Goal: Task Accomplishment & Management: Contribute content

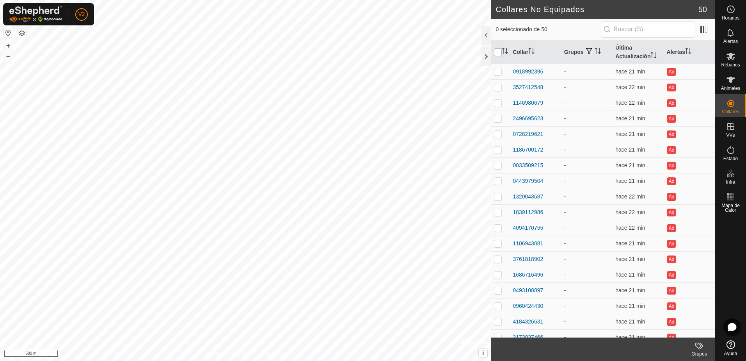
click at [500, 52] on input "checkbox" at bounding box center [498, 52] width 8 height 8
checkbox input "true"
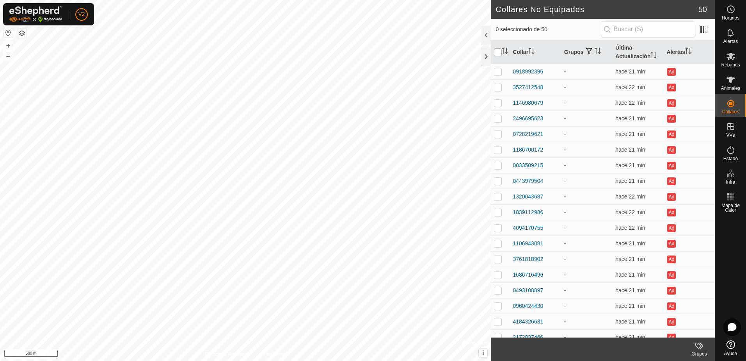
checkbox input "true"
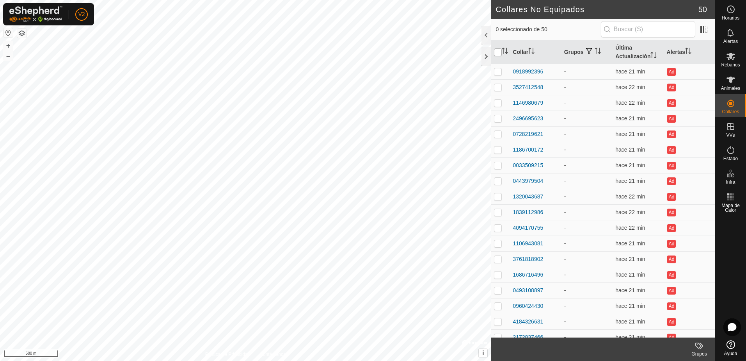
checkbox input "true"
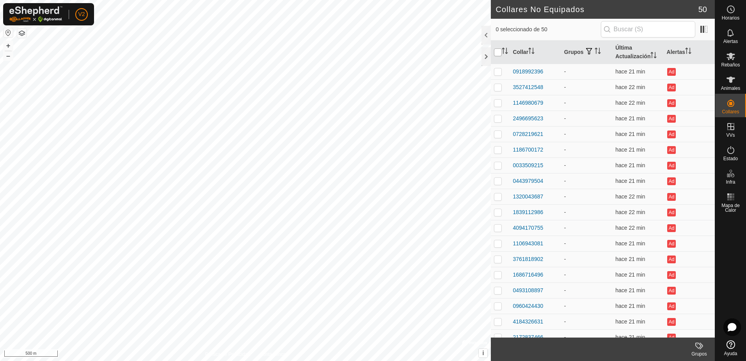
checkbox input "true"
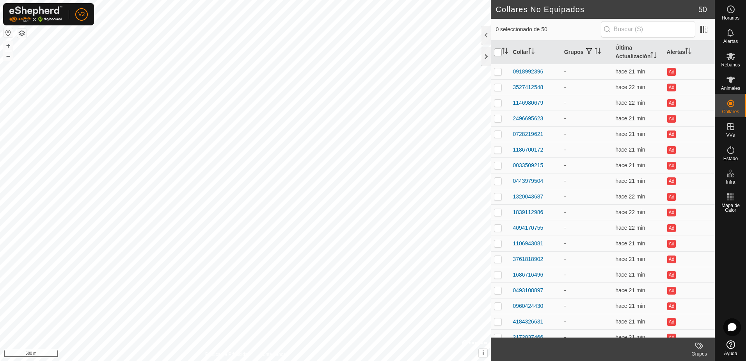
checkbox input "true"
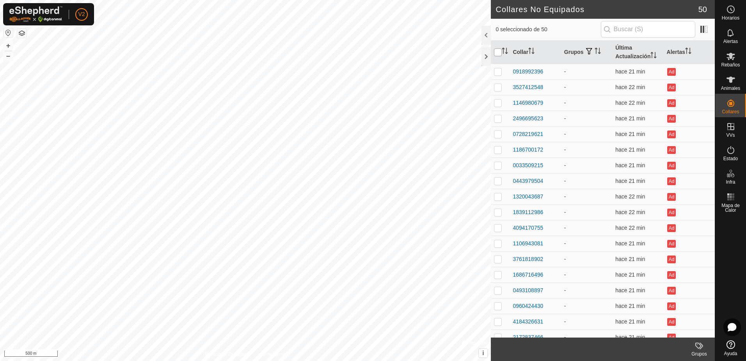
checkbox input "true"
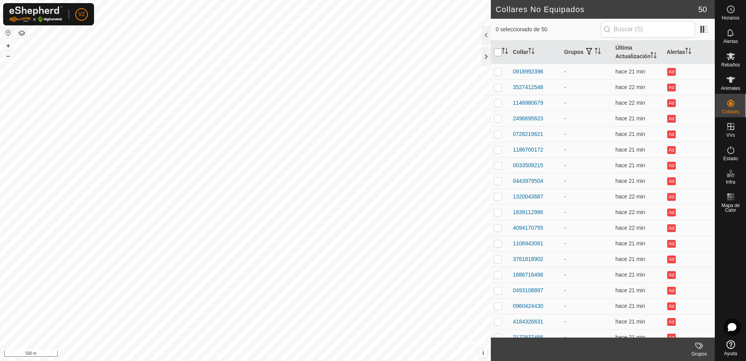
checkbox input "true"
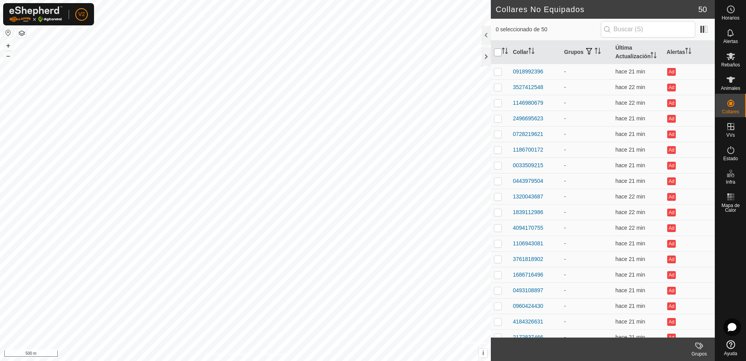
checkbox input "true"
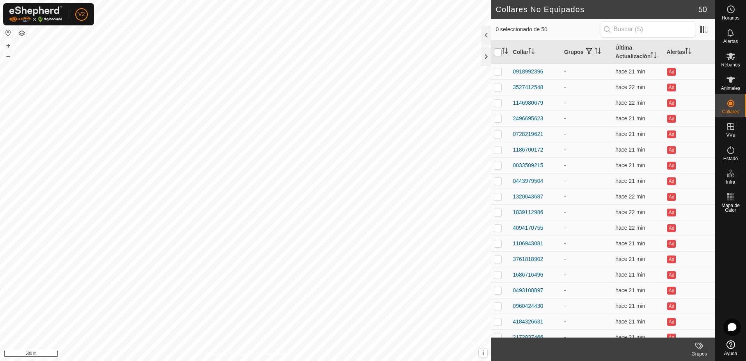
checkbox input "true"
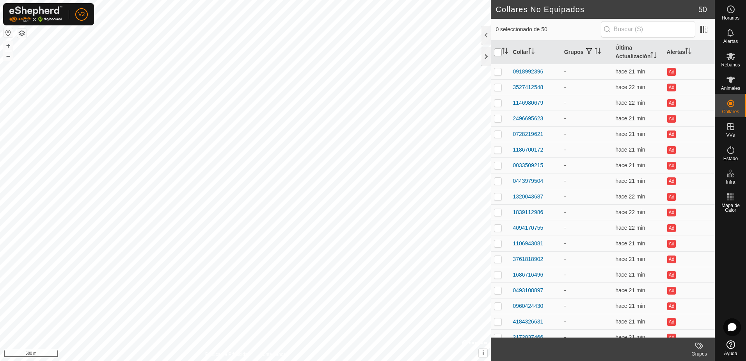
checkbox input "true"
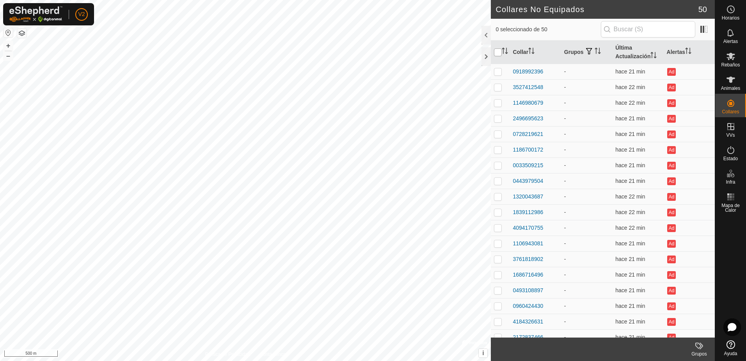
checkbox input "true"
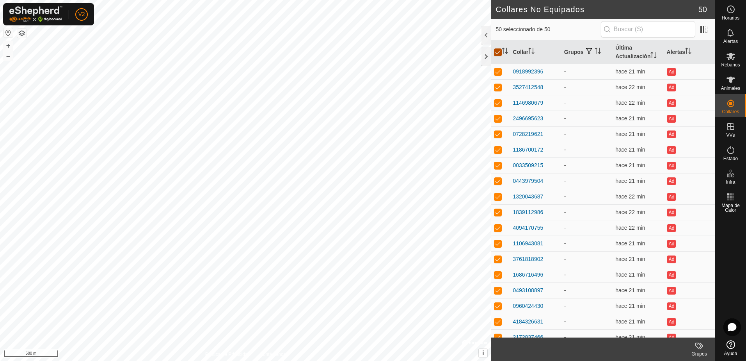
click at [495, 52] on input "checkbox" at bounding box center [498, 52] width 8 height 8
checkbox input "false"
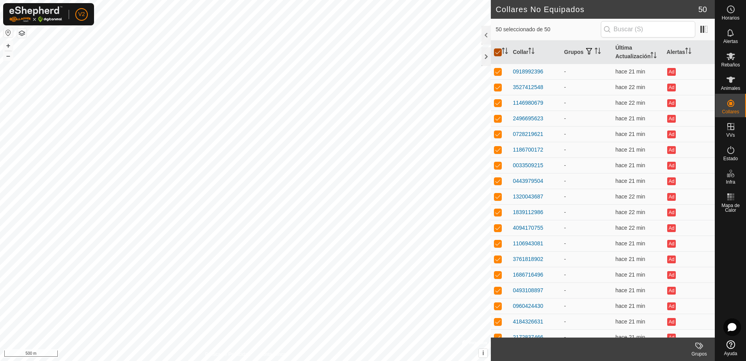
checkbox input "false"
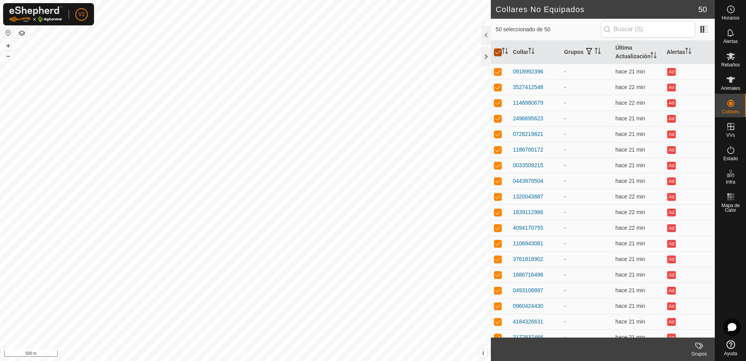
checkbox input "false"
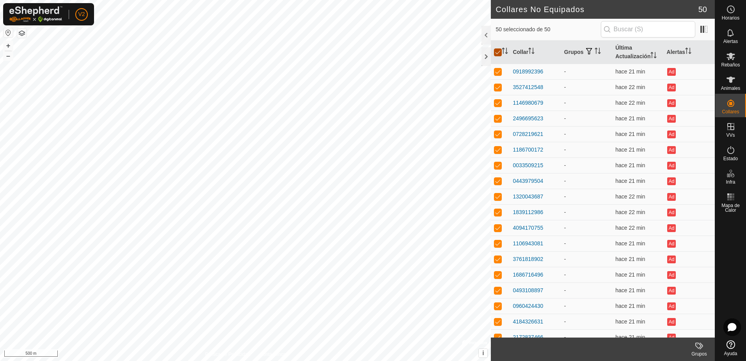
checkbox input "false"
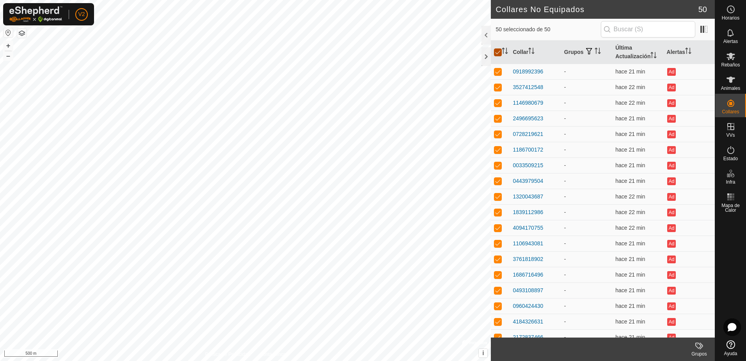
checkbox input "false"
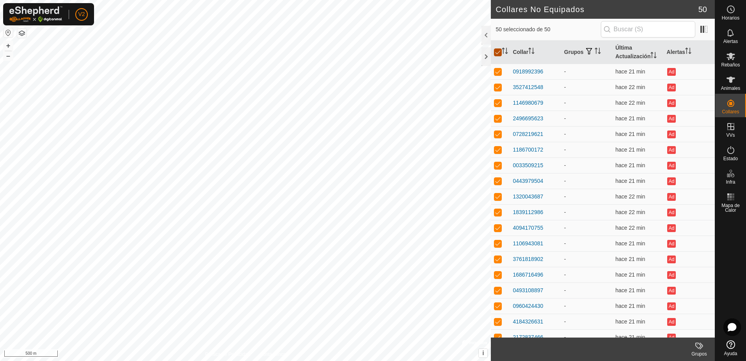
checkbox input "false"
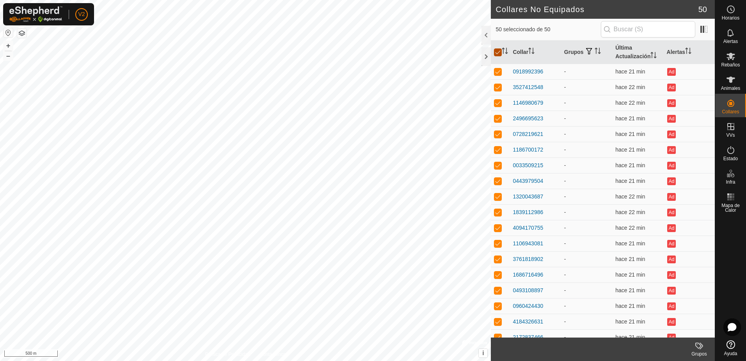
checkbox input "false"
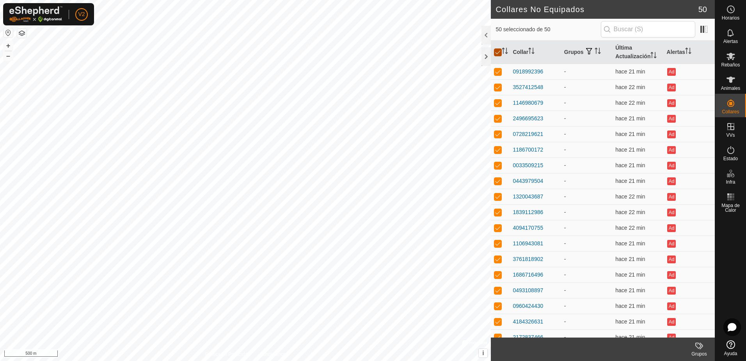
checkbox input "false"
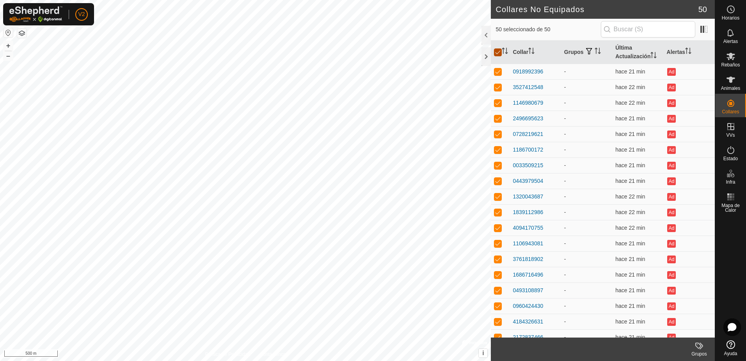
checkbox input "false"
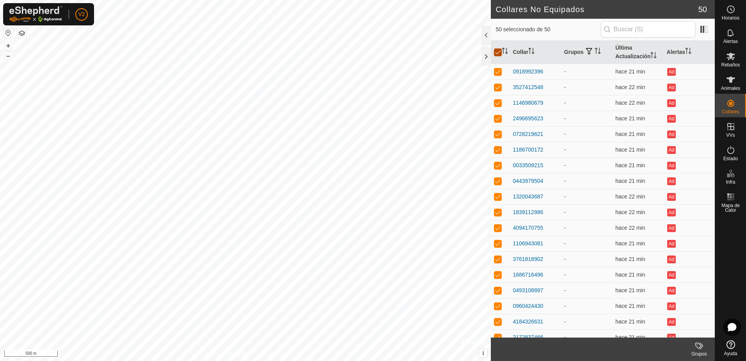
checkbox input "false"
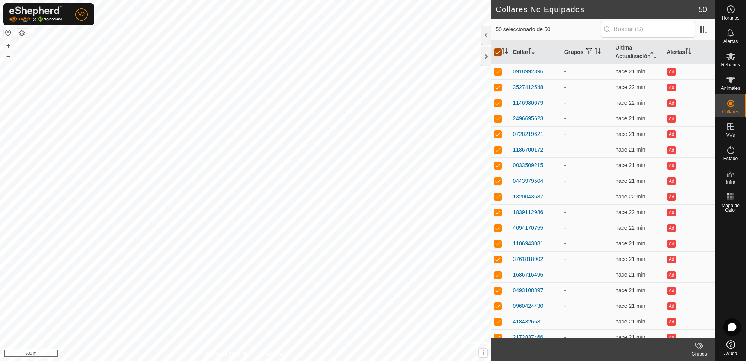
checkbox input "false"
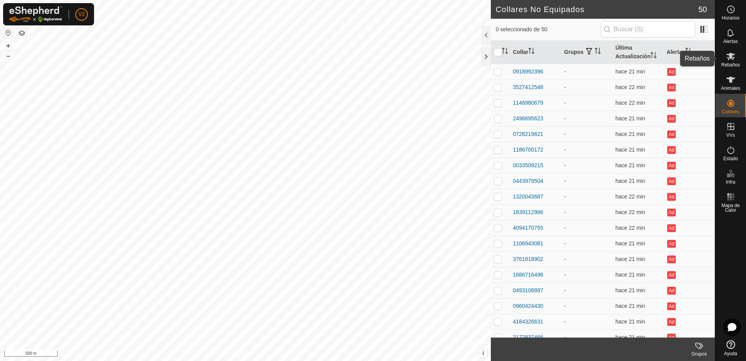
click at [733, 58] on icon at bounding box center [731, 56] width 9 height 7
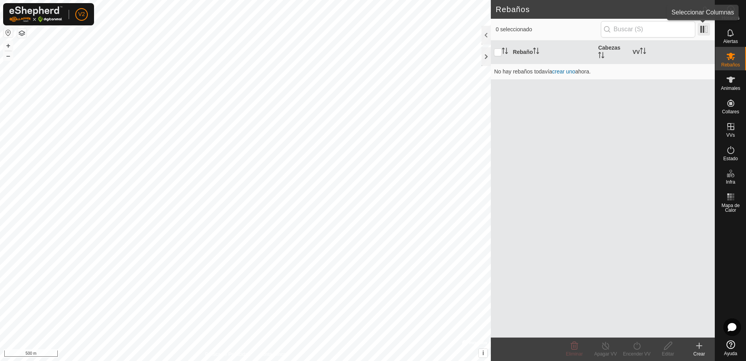
click at [704, 32] on span at bounding box center [704, 29] width 12 height 12
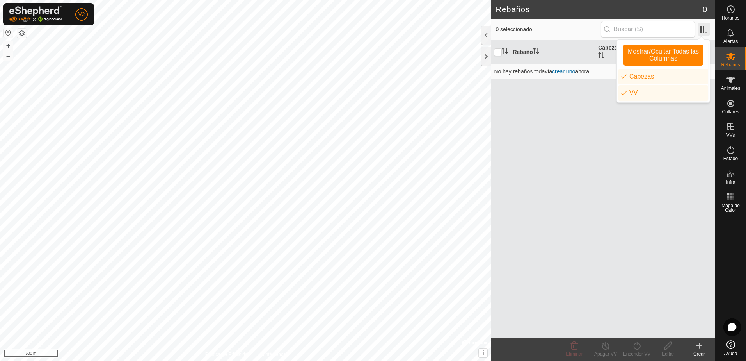
click at [704, 32] on span at bounding box center [704, 29] width 12 height 12
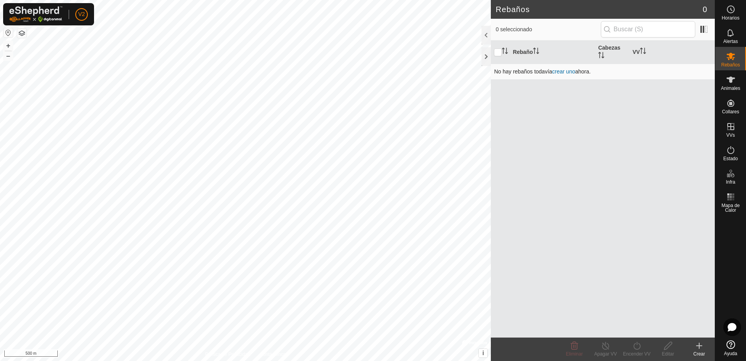
click at [532, 74] on td "No hay rebaños todavía crear uno ahora." at bounding box center [603, 72] width 224 height 16
click at [561, 72] on link "crear uno" at bounding box center [563, 71] width 23 height 6
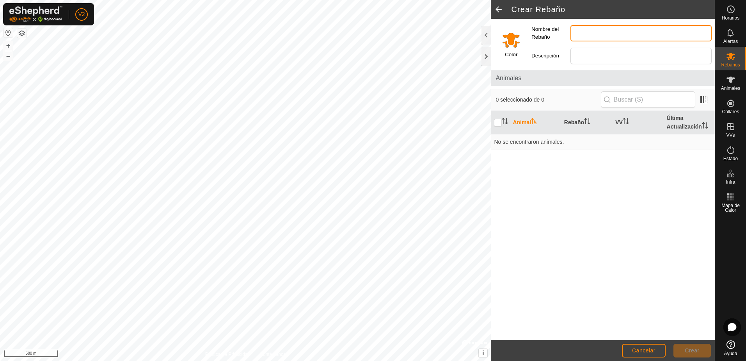
click at [594, 37] on input "Nombre del Rebaño" at bounding box center [641, 33] width 141 height 16
click at [608, 38] on input "A" at bounding box center [641, 33] width 141 height 16
click at [573, 32] on input "A" at bounding box center [641, 33] width 141 height 16
click at [583, 36] on input "Equipo A" at bounding box center [641, 33] width 141 height 16
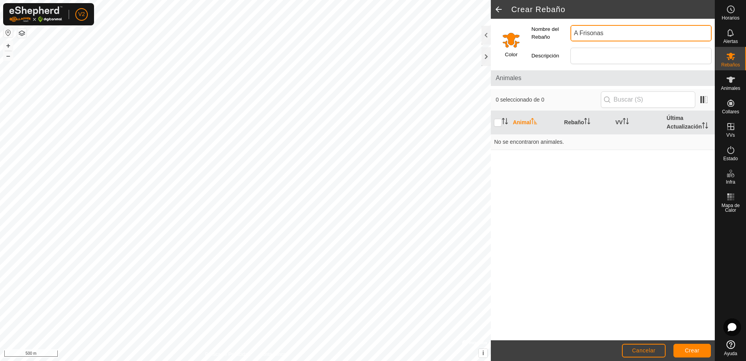
click at [582, 33] on input "A Frisonas" at bounding box center [641, 33] width 141 height 16
click at [580, 30] on input "A Frisonas" at bounding box center [641, 33] width 141 height 16
type input "A 25 Frisonas"
click at [698, 351] on span "Crear" at bounding box center [692, 350] width 15 height 6
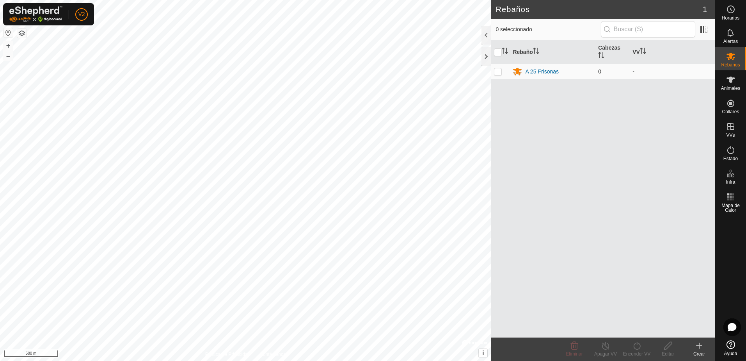
click at [498, 72] on p-checkbox at bounding box center [498, 71] width 8 height 6
checkbox input "true"
click at [498, 72] on p-checkbox at bounding box center [498, 71] width 8 height 6
checkbox input "false"
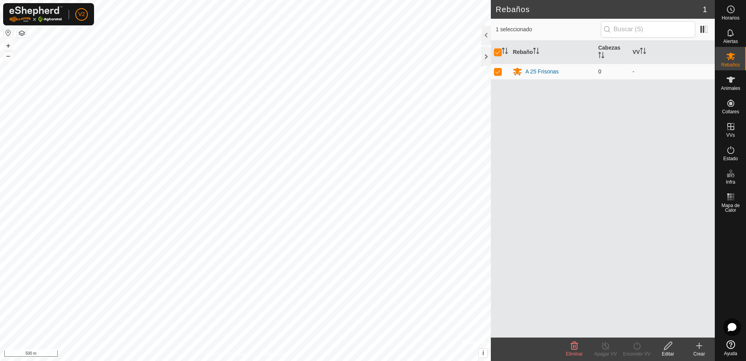
checkbox input "false"
click at [701, 348] on icon at bounding box center [699, 345] width 9 height 9
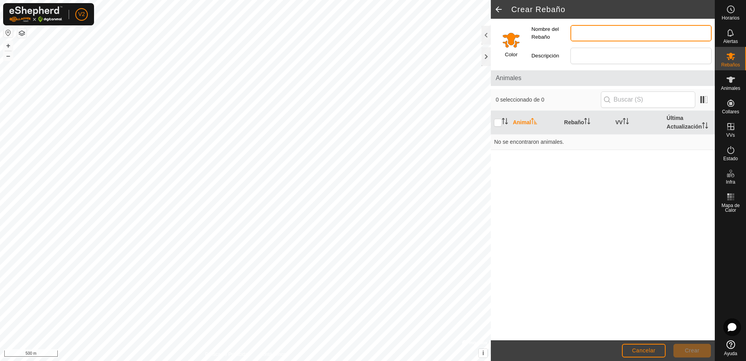
click at [591, 31] on input "Nombre del Rebaño" at bounding box center [641, 33] width 141 height 16
click at [579, 31] on input "A 25 Frisonas" at bounding box center [641, 33] width 141 height 16
type input "B 25 Frisonas"
click at [695, 346] on button "Crear" at bounding box center [692, 350] width 37 height 14
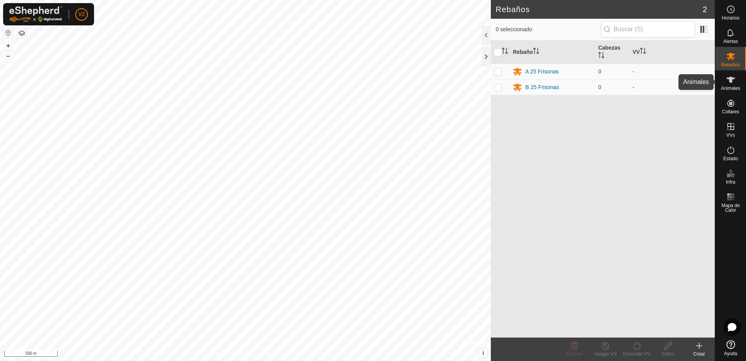
click at [732, 82] on icon at bounding box center [731, 80] width 9 height 6
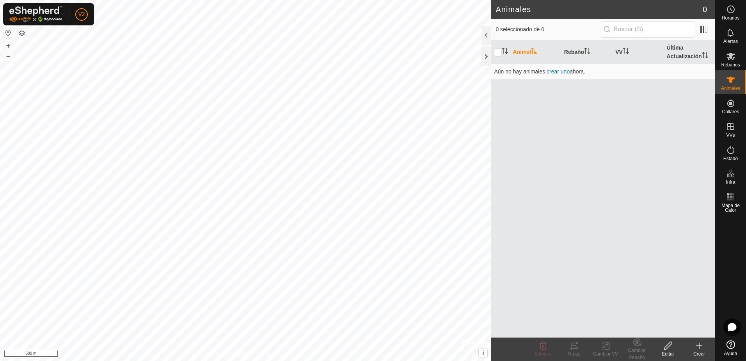
click at [703, 348] on icon at bounding box center [699, 345] width 9 height 9
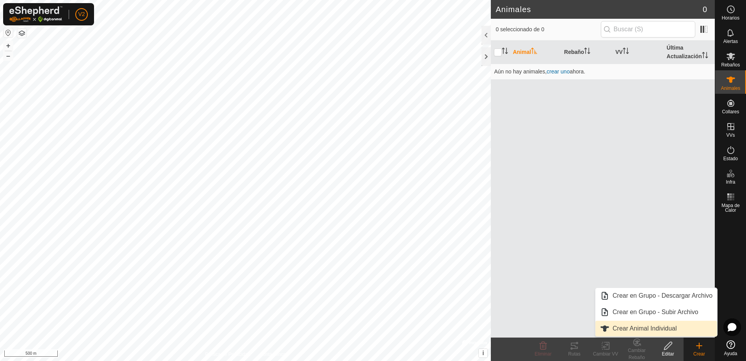
click at [674, 331] on link "Crear Animal Individual" at bounding box center [657, 328] width 122 height 16
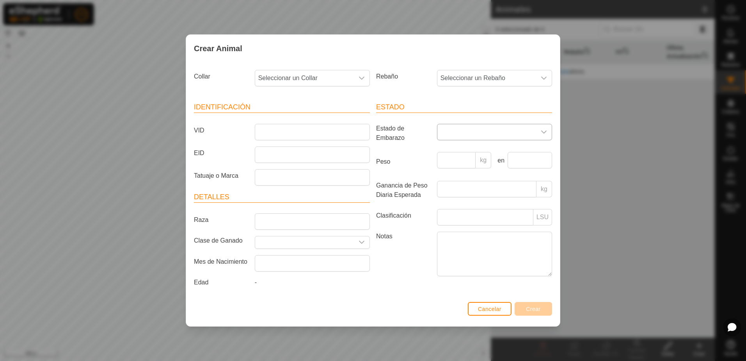
click at [545, 133] on icon "dropdown trigger" at bounding box center [544, 132] width 6 height 6
click at [545, 133] on icon "dropdown trigger" at bounding box center [543, 131] width 5 height 3
click at [613, 81] on div "Crear Animal Collar Seleccionar un Collar Rebaño Seleccionar un Rebaño Identifi…" at bounding box center [373, 180] width 746 height 361
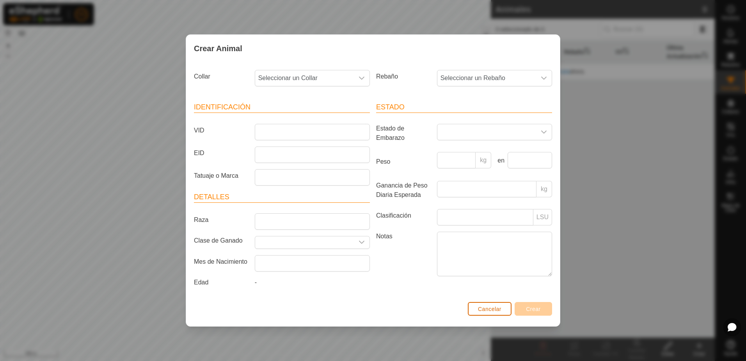
click at [503, 304] on button "Cancelar" at bounding box center [490, 309] width 44 height 14
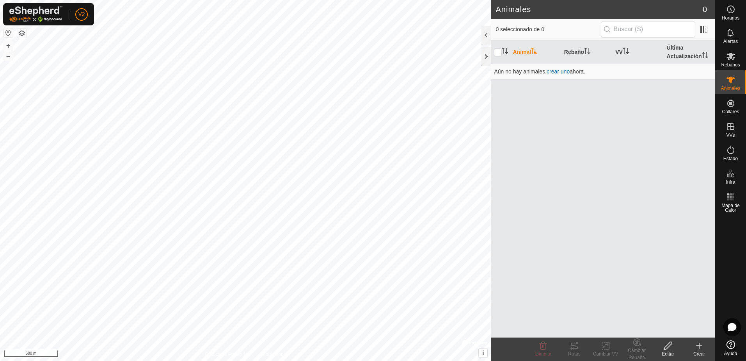
click at [699, 345] on icon at bounding box center [699, 345] width 5 height 0
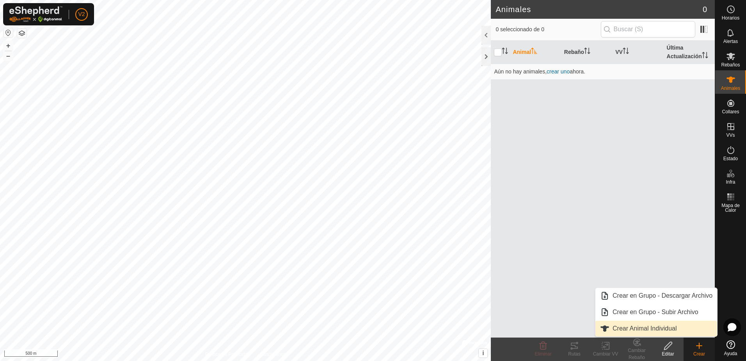
click at [647, 330] on link "Crear Animal Individual" at bounding box center [657, 328] width 122 height 16
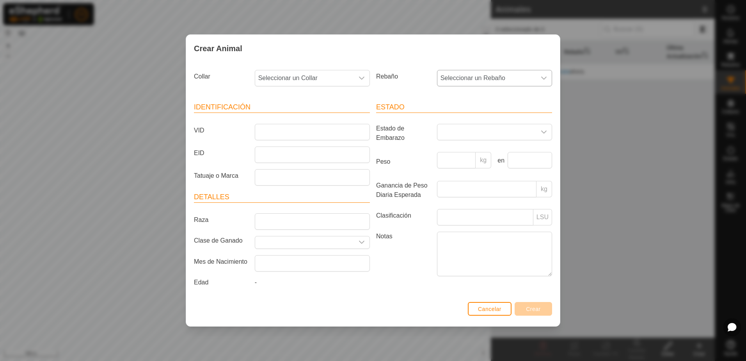
click at [539, 81] on div "dropdown trigger" at bounding box center [544, 78] width 16 height 16
click at [619, 101] on div "Crear Animal Collar Seleccionar un Collar Rebaño Seleccionar un Rebaño - A 25 F…" at bounding box center [373, 180] width 746 height 361
drag, startPoint x: 493, startPoint y: 308, endPoint x: 554, endPoint y: 282, distance: 66.1
click at [493, 308] on span "Cancelar" at bounding box center [489, 309] width 23 height 6
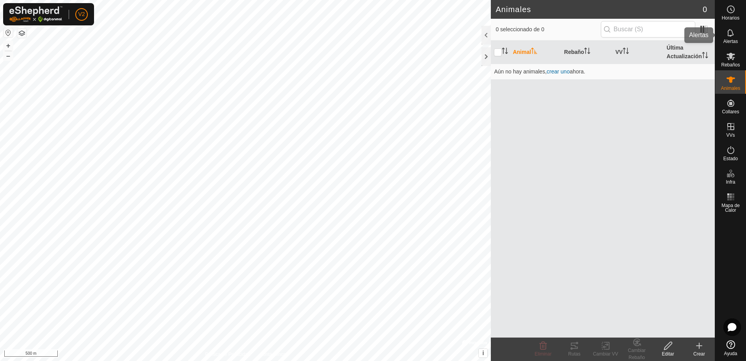
click at [733, 37] on icon at bounding box center [730, 32] width 9 height 9
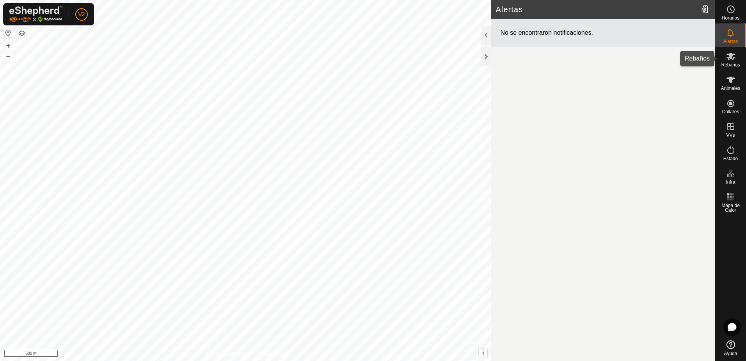
click at [733, 56] on icon at bounding box center [730, 56] width 9 height 9
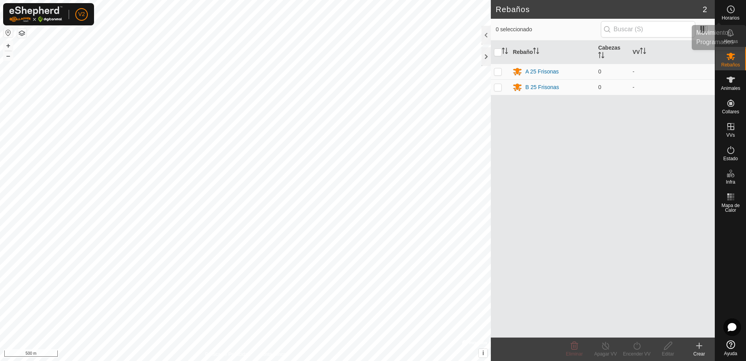
click at [733, 9] on icon at bounding box center [730, 9] width 9 height 9
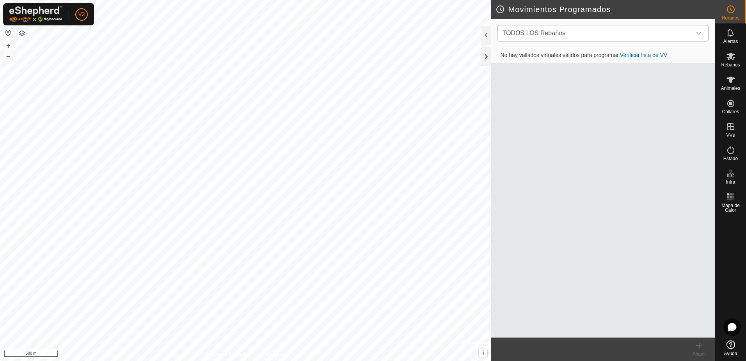
click at [699, 34] on icon "dropdown trigger" at bounding box center [698, 33] width 5 height 3
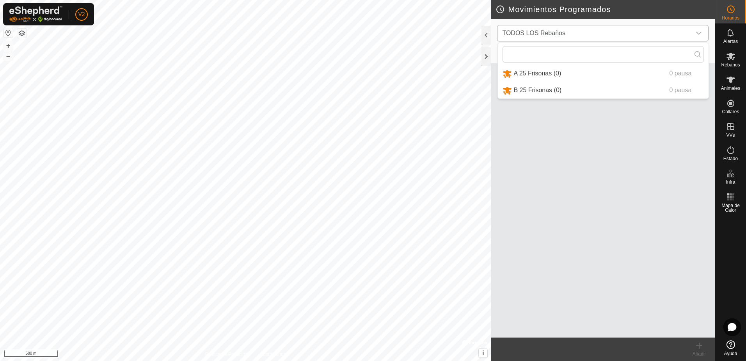
click at [699, 34] on icon "dropdown trigger" at bounding box center [698, 33] width 5 height 3
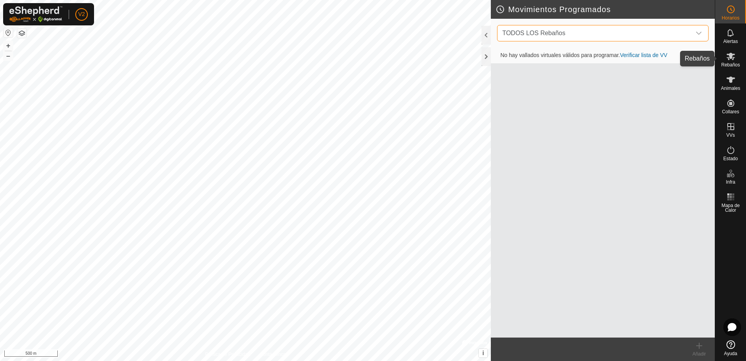
click at [730, 58] on icon at bounding box center [730, 56] width 9 height 9
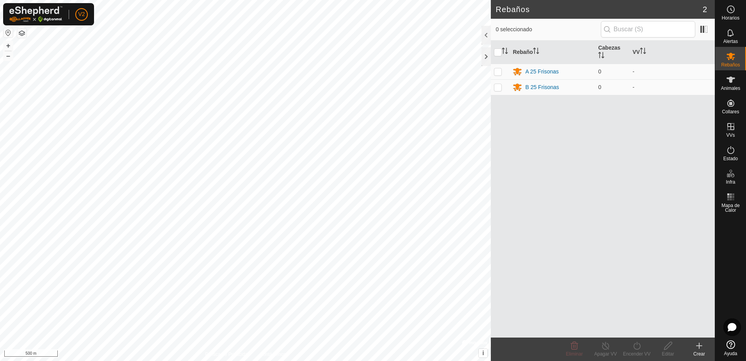
click at [698, 345] on icon at bounding box center [699, 345] width 9 height 9
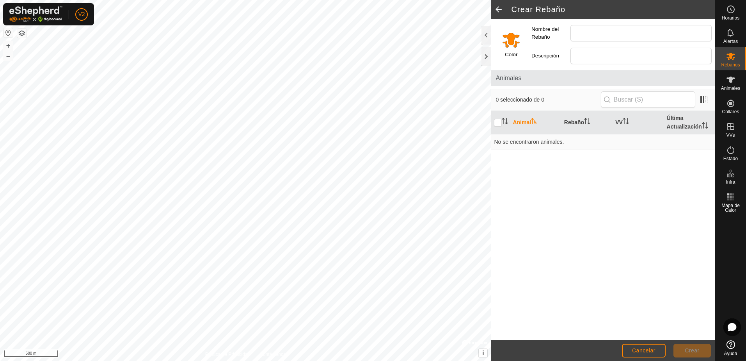
click at [503, 7] on span at bounding box center [499, 9] width 16 height 19
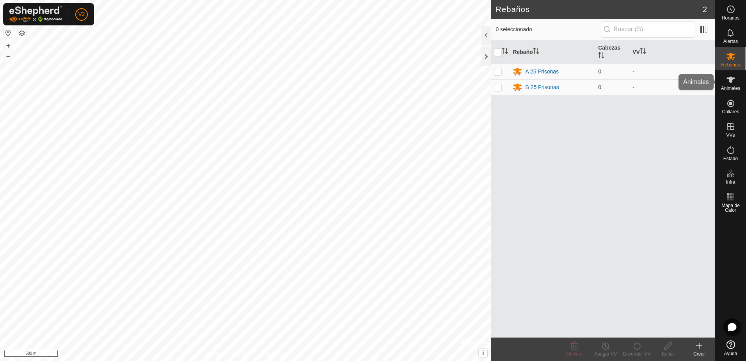
click at [734, 89] on span "Animales" at bounding box center [730, 88] width 19 height 5
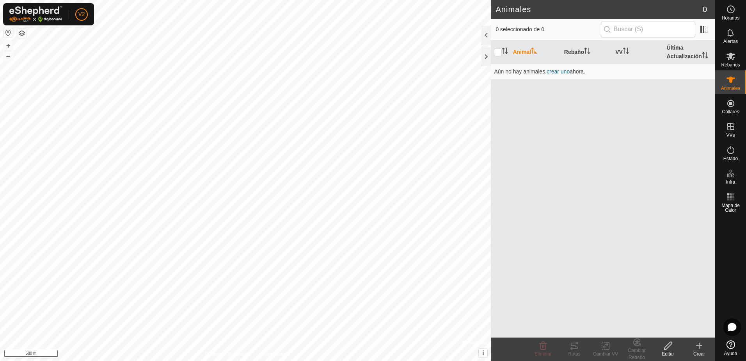
click at [698, 346] on icon at bounding box center [699, 345] width 9 height 9
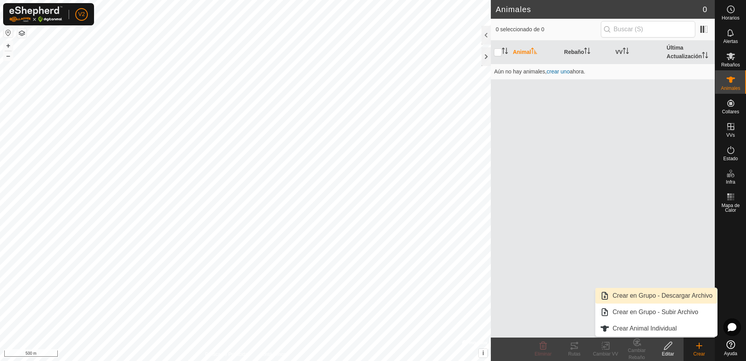
click at [690, 300] on link "Crear en Grupo - Descargar Archivo" at bounding box center [657, 296] width 122 height 16
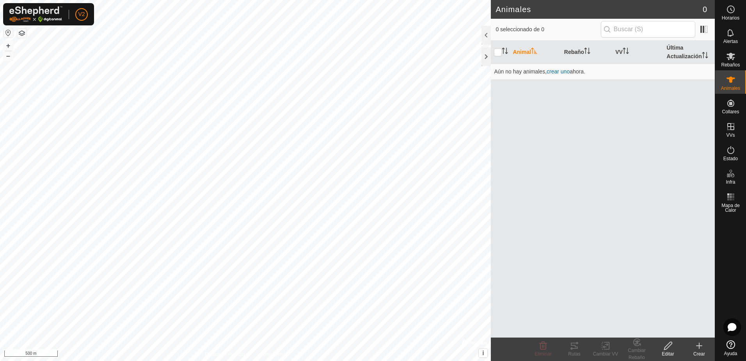
click at [657, 118] on div "Animal Rebaño VV Última Actualización Aún no hay animales, crear uno ahora." at bounding box center [603, 189] width 224 height 297
click at [703, 343] on icon at bounding box center [699, 345] width 9 height 9
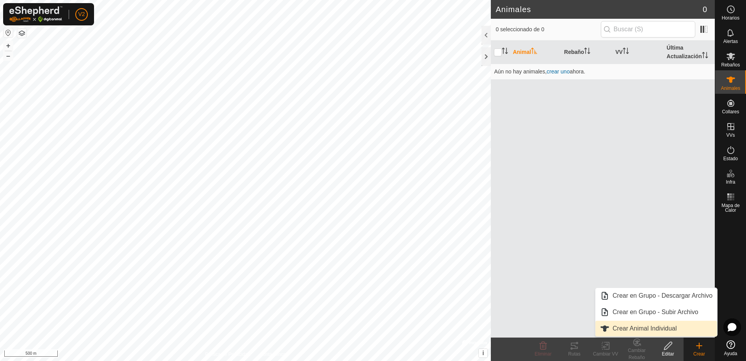
click at [654, 327] on link "Crear Animal Individual" at bounding box center [657, 328] width 122 height 16
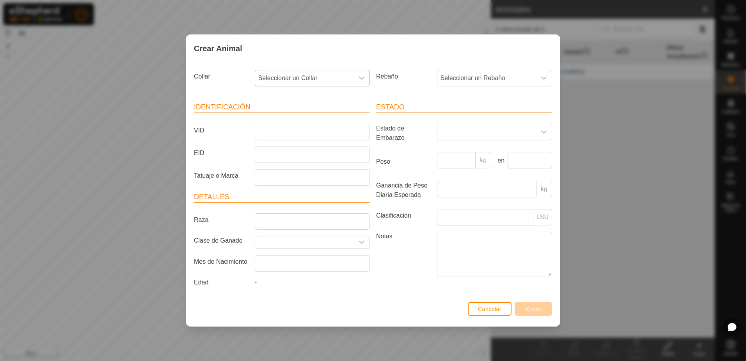
click at [367, 78] on div "dropdown trigger" at bounding box center [362, 78] width 16 height 16
click at [658, 115] on div "Crear Animal Collar Seleccionar un Collar - 0918992396 3527412548 1146980679 24…" at bounding box center [373, 180] width 746 height 361
click at [483, 310] on button "Cancelar" at bounding box center [490, 309] width 44 height 14
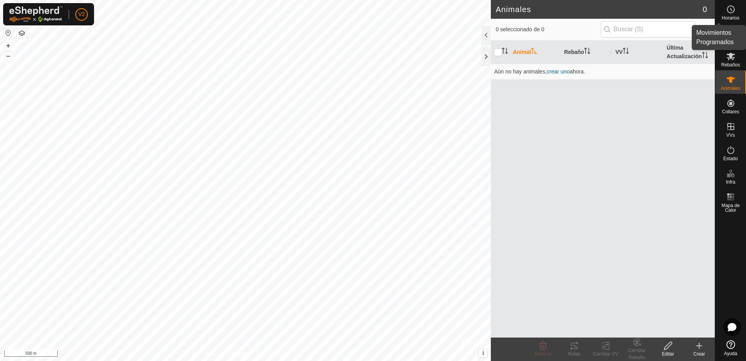
click at [733, 14] on icon at bounding box center [730, 9] width 9 height 9
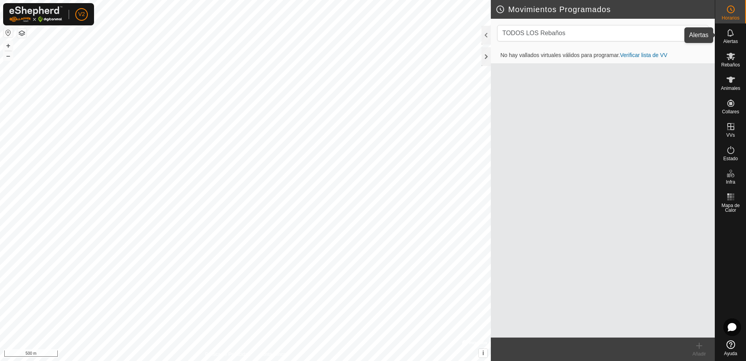
click at [733, 41] on span "Alertas" at bounding box center [731, 41] width 14 height 5
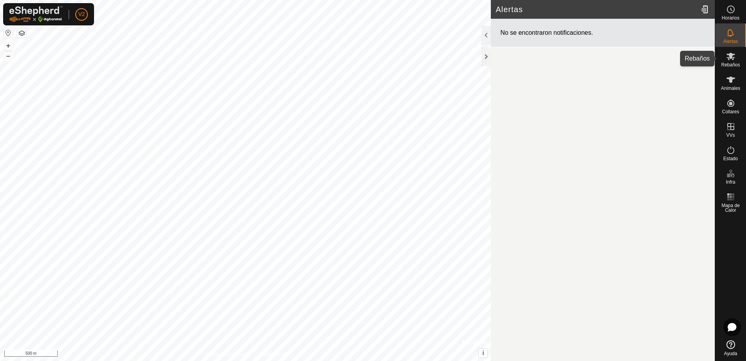
click at [733, 61] on es-mob-svg-icon at bounding box center [731, 56] width 14 height 12
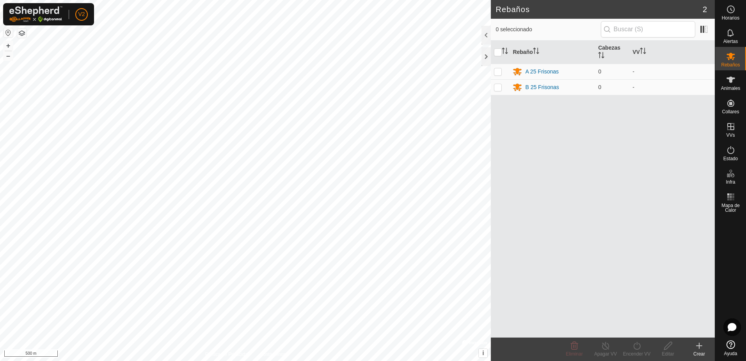
click at [701, 352] on div "Crear" at bounding box center [699, 353] width 31 height 7
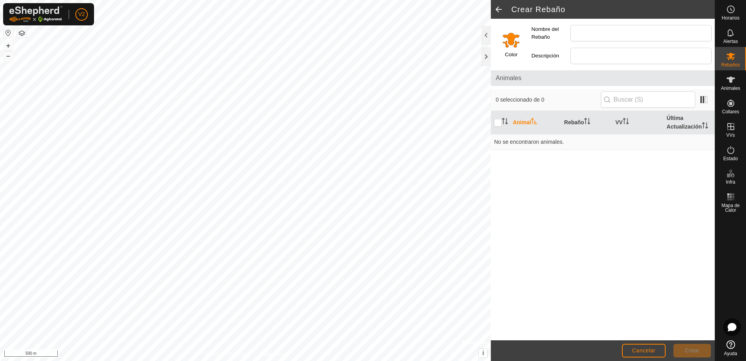
click at [503, 12] on span at bounding box center [499, 9] width 16 height 19
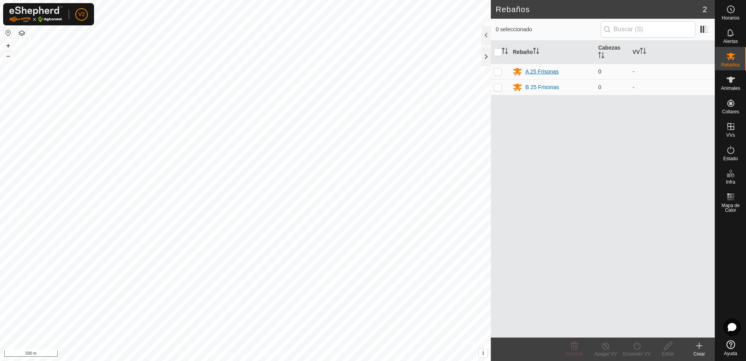
click at [553, 73] on div "A 25 Frisonas" at bounding box center [542, 72] width 34 height 8
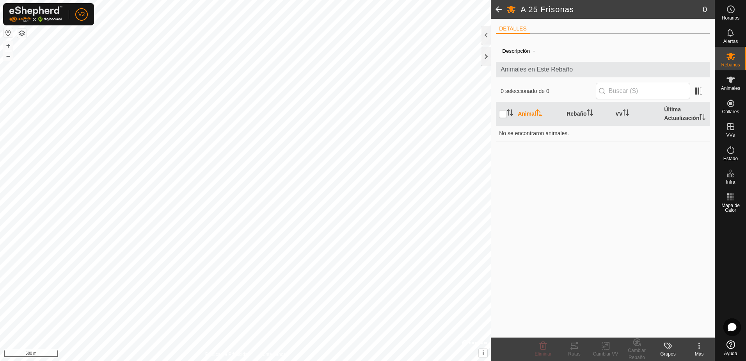
click at [699, 349] on icon at bounding box center [699, 345] width 9 height 9
click at [682, 331] on link "Editar Detalle del Rebaño" at bounding box center [671, 328] width 90 height 16
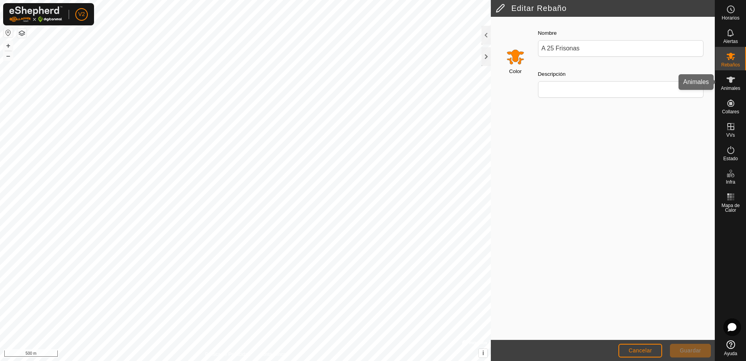
click at [726, 84] on es-animals-svg-icon at bounding box center [731, 79] width 14 height 12
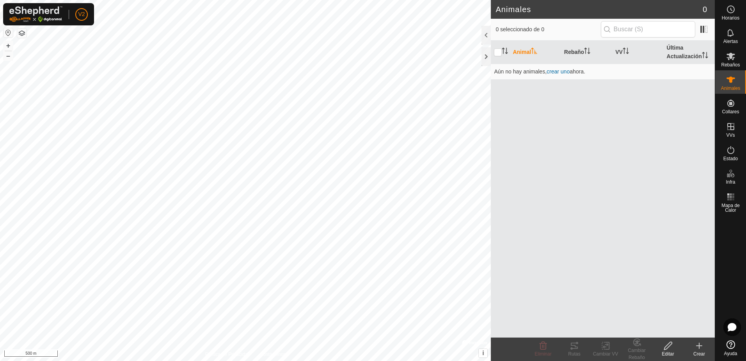
click at [699, 347] on icon at bounding box center [699, 345] width 0 height 5
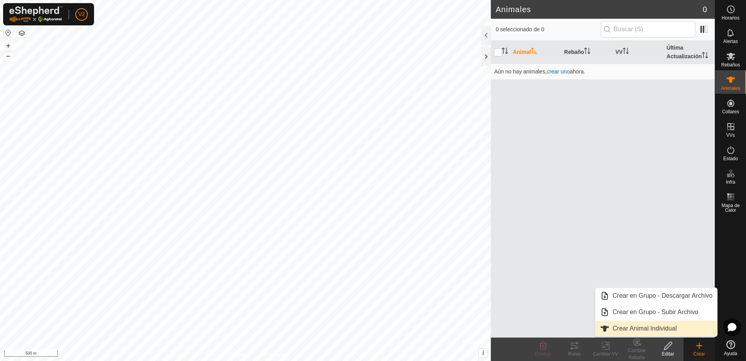
click at [670, 331] on link "Crear Animal Individual" at bounding box center [657, 328] width 122 height 16
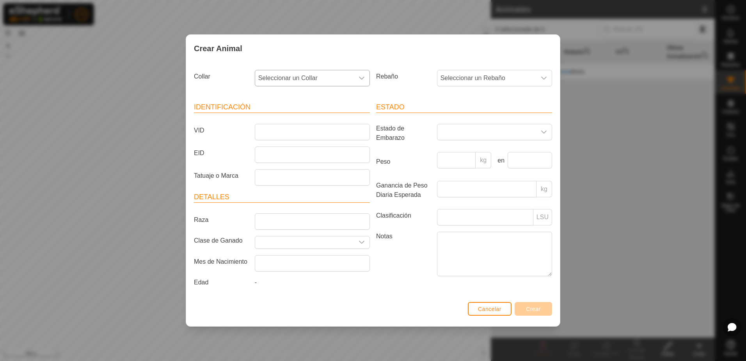
click at [365, 78] on div "dropdown trigger" at bounding box center [362, 78] width 16 height 16
click at [329, 134] on li "0918992396" at bounding box center [313, 135] width 114 height 16
click at [530, 76] on span "Seleccionar un Rebaño" at bounding box center [487, 78] width 99 height 16
click at [493, 134] on li "A 25 Frisonas" at bounding box center [495, 135] width 114 height 16
click at [304, 134] on input "VID" at bounding box center [312, 132] width 115 height 16
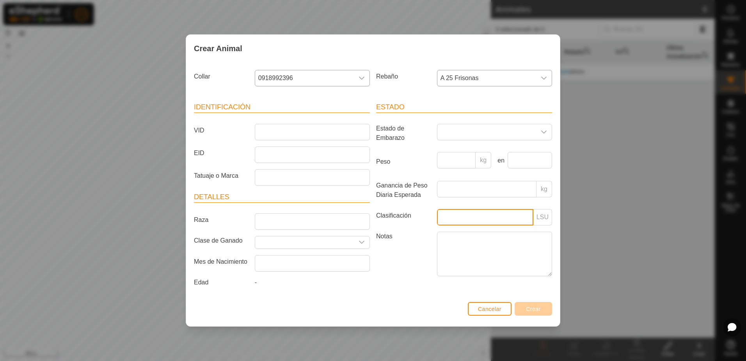
click at [504, 217] on input "Clasificación" at bounding box center [485, 217] width 96 height 16
click at [543, 219] on p-inputgroup-addon "LSU" at bounding box center [543, 217] width 19 height 16
click at [377, 215] on label "Clasificación" at bounding box center [403, 215] width 61 height 13
click at [437, 215] on input "Clasificación" at bounding box center [485, 217] width 96 height 16
click at [359, 242] on icon "dropdown trigger" at bounding box center [362, 242] width 6 height 6
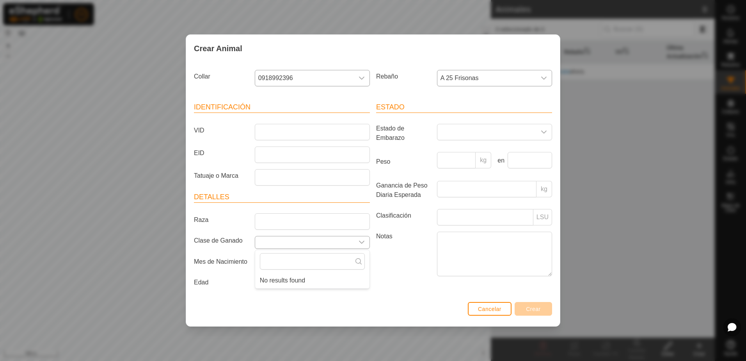
click at [360, 243] on icon "dropdown trigger" at bounding box center [362, 242] width 6 height 6
click at [488, 310] on span "Cancelar" at bounding box center [489, 309] width 23 height 6
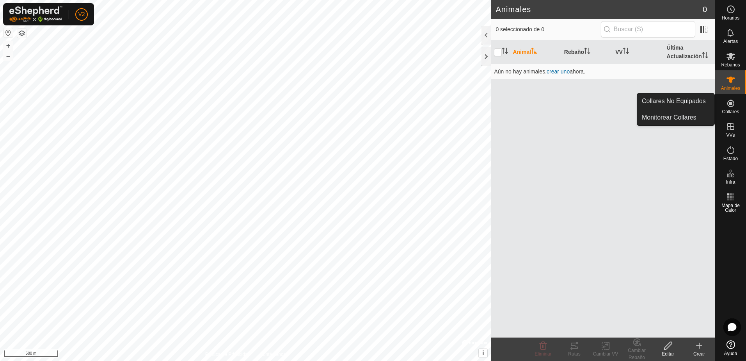
click at [732, 104] on icon at bounding box center [731, 103] width 7 height 7
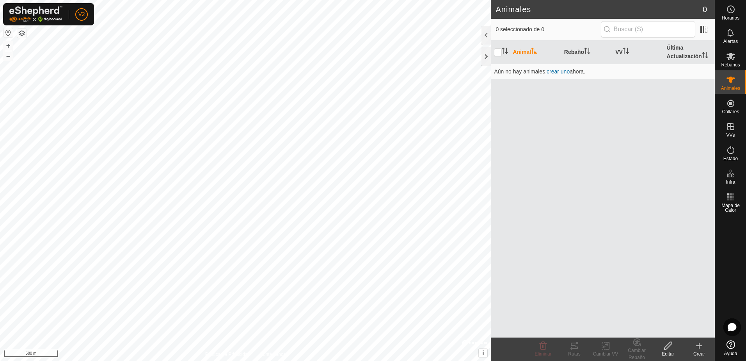
click at [731, 240] on div at bounding box center [730, 275] width 31 height 121
click at [729, 85] on es-animals-svg-icon at bounding box center [731, 79] width 14 height 12
click at [729, 81] on icon at bounding box center [730, 79] width 9 height 9
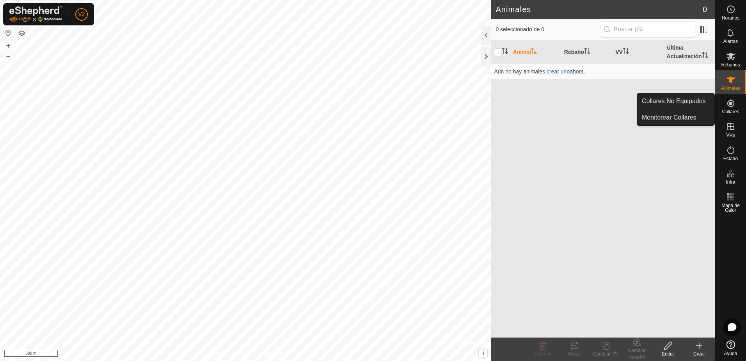
click at [732, 107] on icon at bounding box center [730, 102] width 9 height 9
click at [732, 106] on icon at bounding box center [731, 103] width 7 height 7
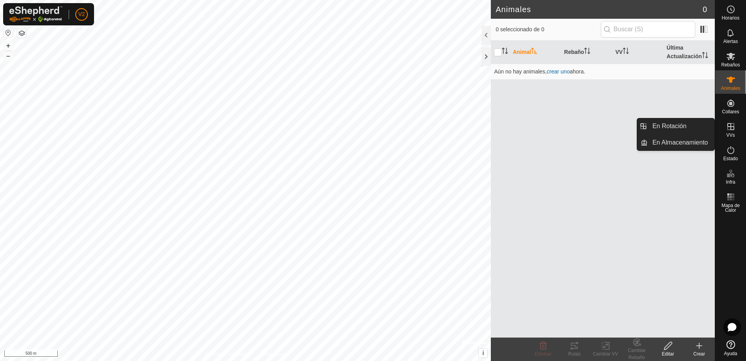
click at [733, 139] on div "VVs" at bounding box center [730, 128] width 31 height 23
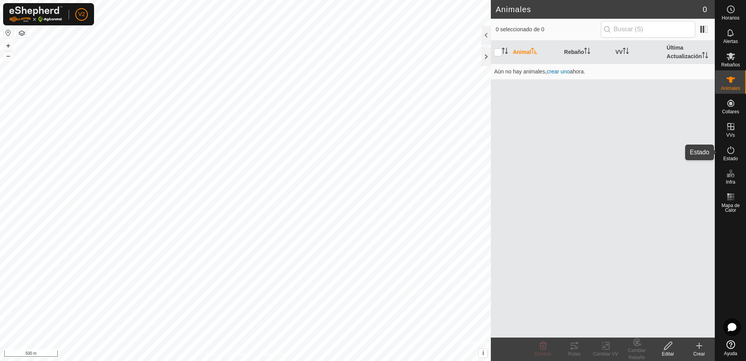
click at [734, 151] on icon at bounding box center [731, 150] width 7 height 8
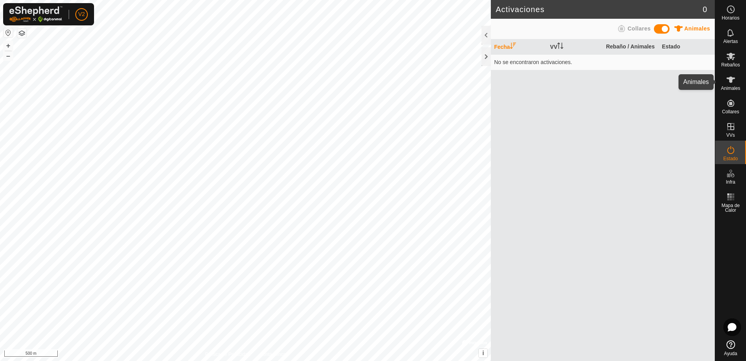
click at [730, 81] on icon at bounding box center [731, 80] width 9 height 6
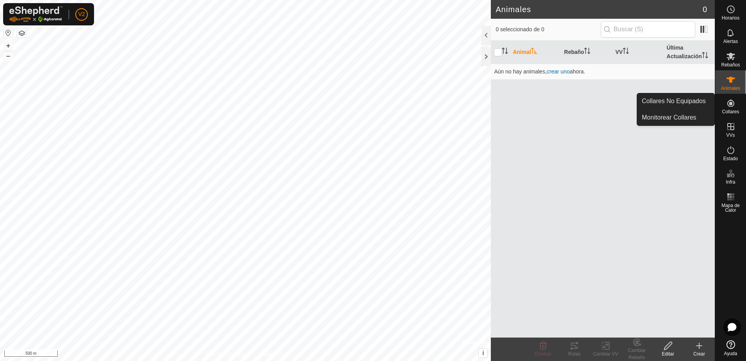
click at [739, 100] on div "Collares" at bounding box center [730, 105] width 31 height 23
click at [695, 118] on link "Monitorear Collares" at bounding box center [675, 118] width 77 height 16
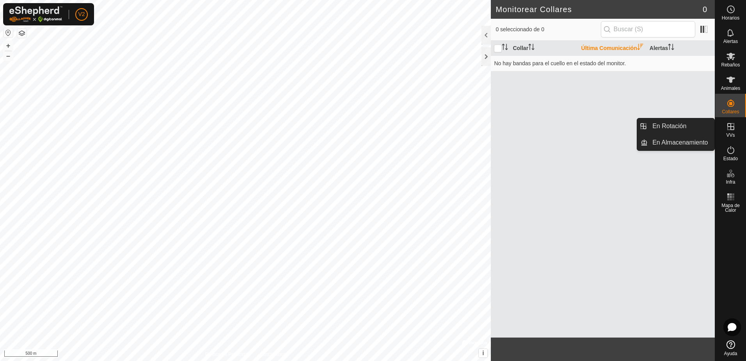
click at [736, 126] on es-virtualpaddocks-svg-icon at bounding box center [731, 126] width 14 height 12
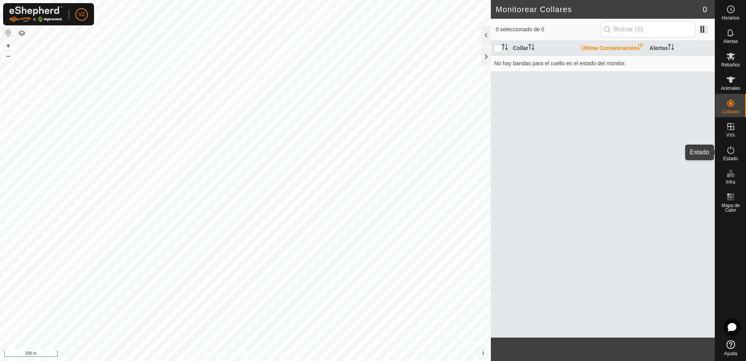
click at [733, 151] on icon at bounding box center [730, 149] width 9 height 9
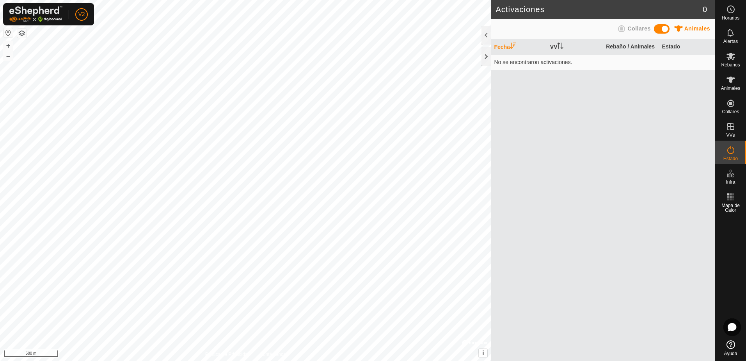
click at [659, 28] on span at bounding box center [662, 28] width 16 height 9
click at [668, 29] on span at bounding box center [662, 28] width 16 height 9
click at [732, 200] on icon at bounding box center [730, 196] width 9 height 9
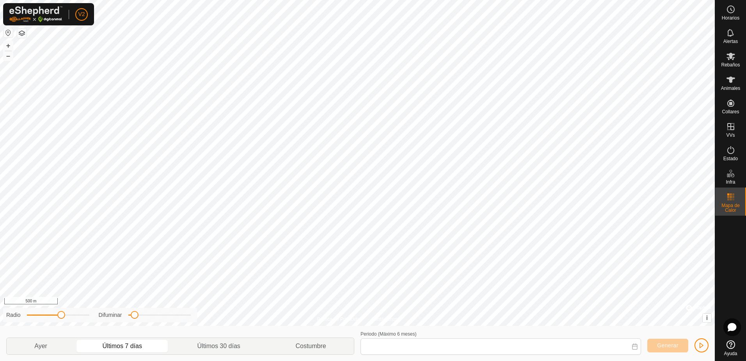
type input "[DATE] - [DATE]"
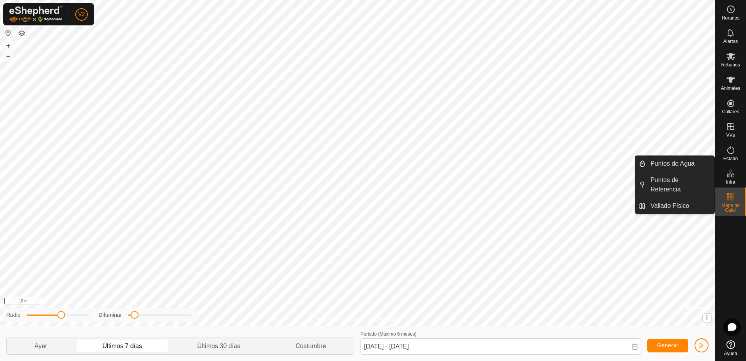
click at [729, 175] on icon at bounding box center [730, 173] width 9 height 9
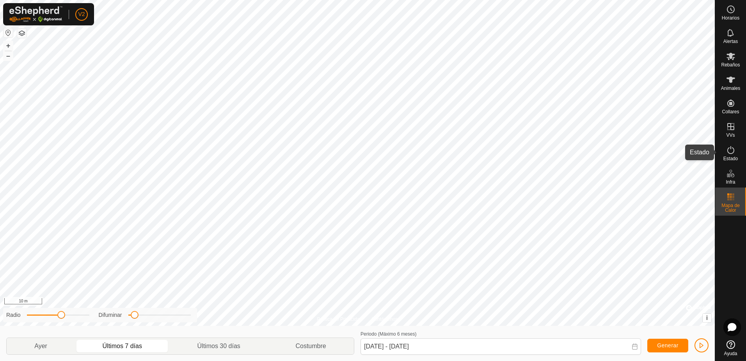
click at [732, 155] on es-activation-svg-icon at bounding box center [731, 150] width 14 height 12
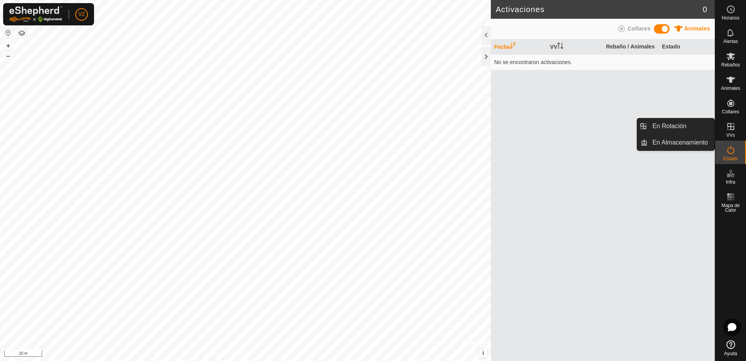
click at [731, 127] on icon at bounding box center [730, 126] width 9 height 9
click at [683, 145] on link "En Almacenamiento" at bounding box center [681, 143] width 67 height 16
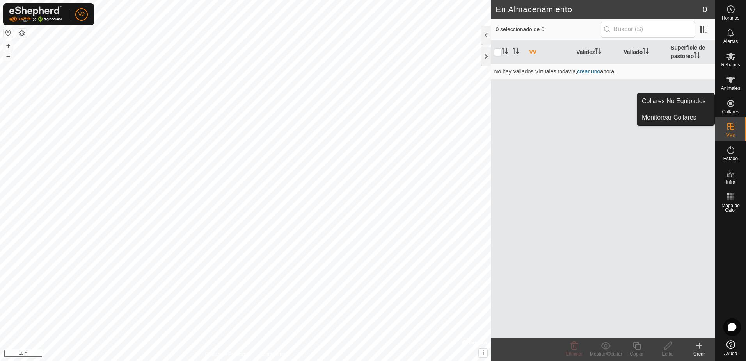
click at [725, 106] on es-neckbands-svg-icon at bounding box center [731, 103] width 14 height 12
click at [732, 107] on icon at bounding box center [731, 103] width 7 height 7
click at [693, 105] on link "Collares No Equipados" at bounding box center [675, 101] width 77 height 16
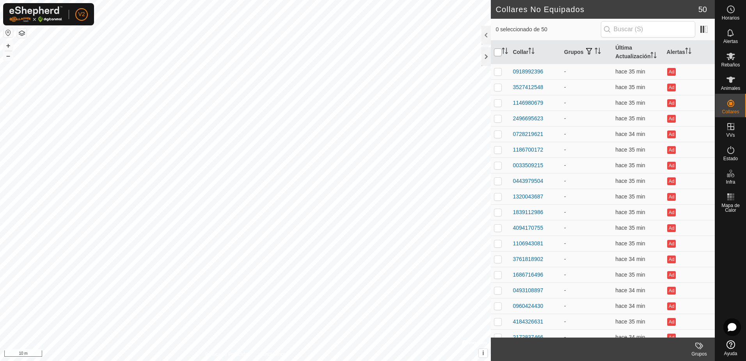
click at [497, 53] on input "checkbox" at bounding box center [498, 52] width 8 height 8
checkbox input "true"
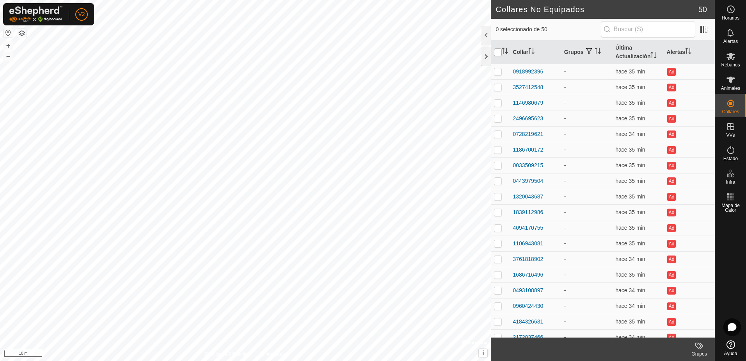
checkbox input "true"
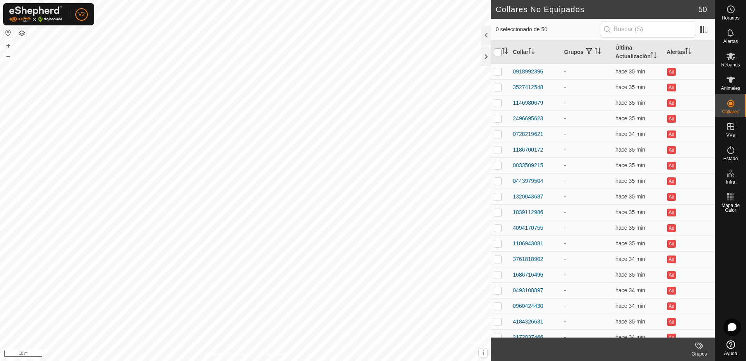
checkbox input "true"
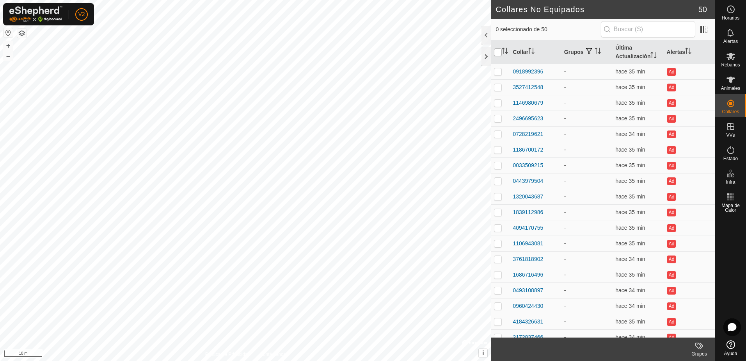
checkbox input "true"
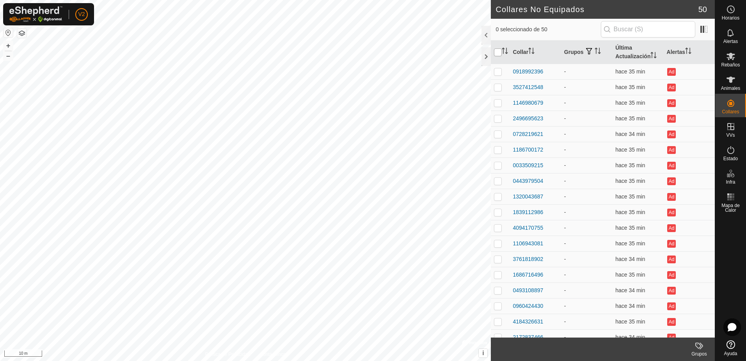
checkbox input "true"
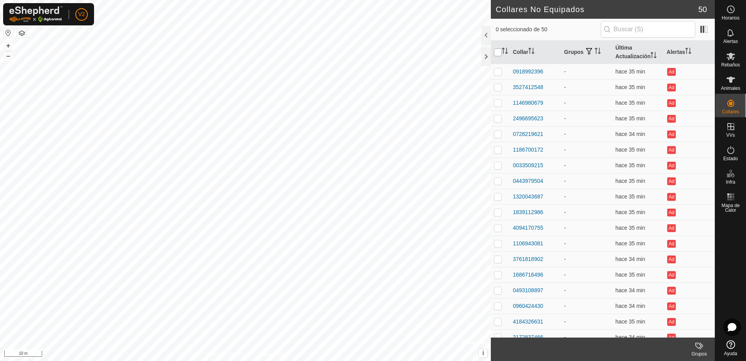
checkbox input "true"
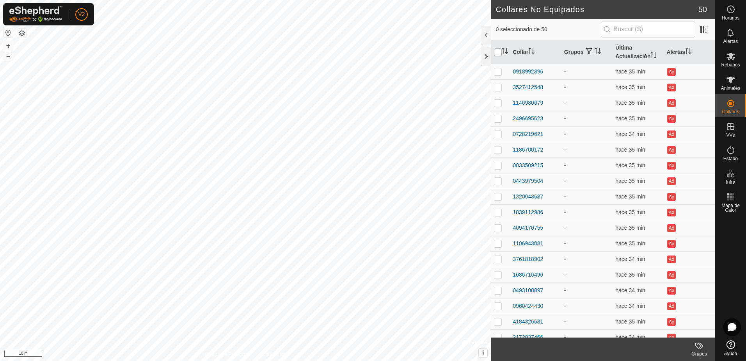
checkbox input "true"
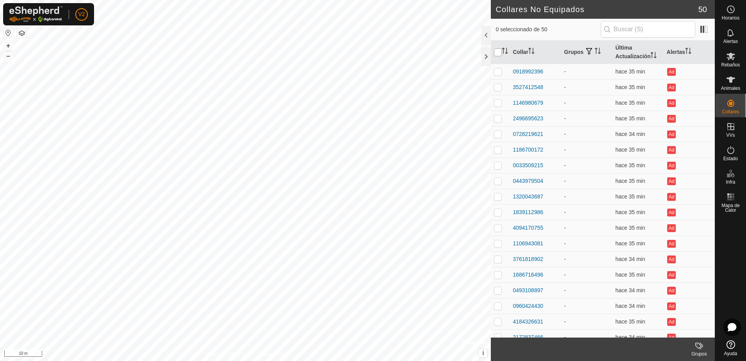
checkbox input "true"
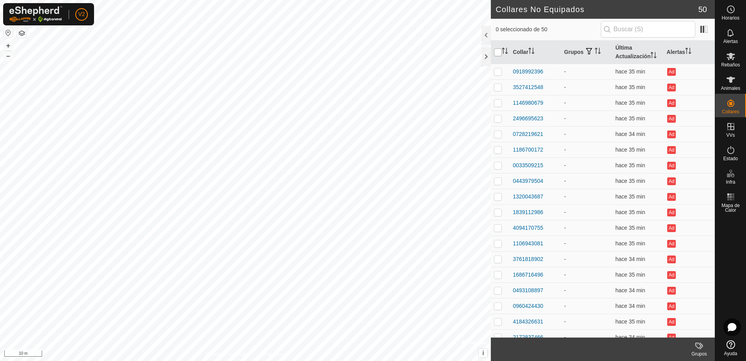
checkbox input "true"
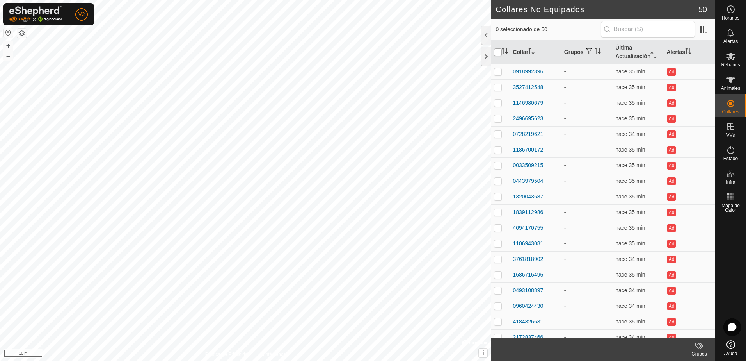
checkbox input "true"
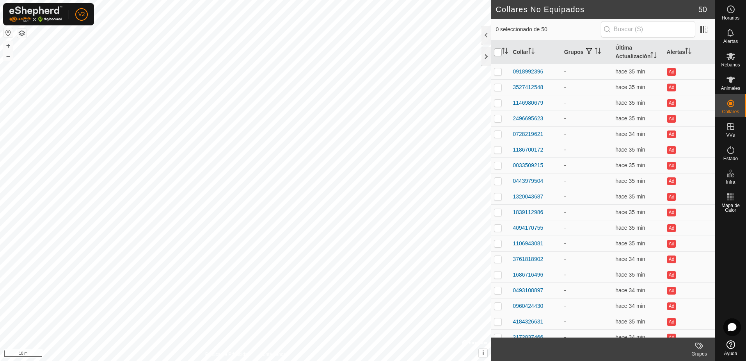
checkbox input "true"
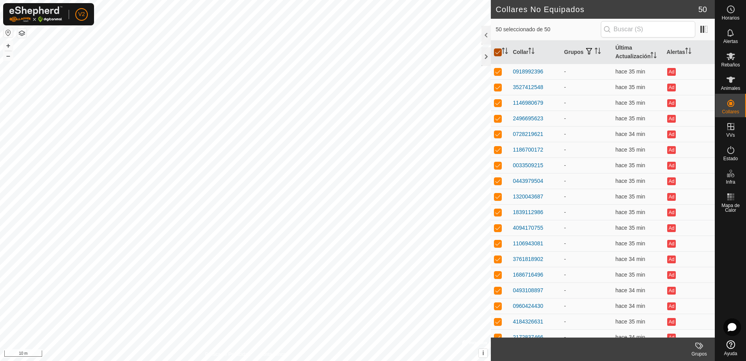
click at [500, 52] on input "checkbox" at bounding box center [498, 52] width 8 height 8
checkbox input "false"
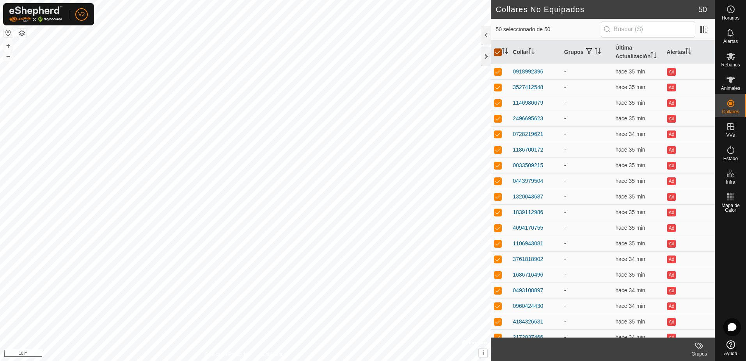
checkbox input "false"
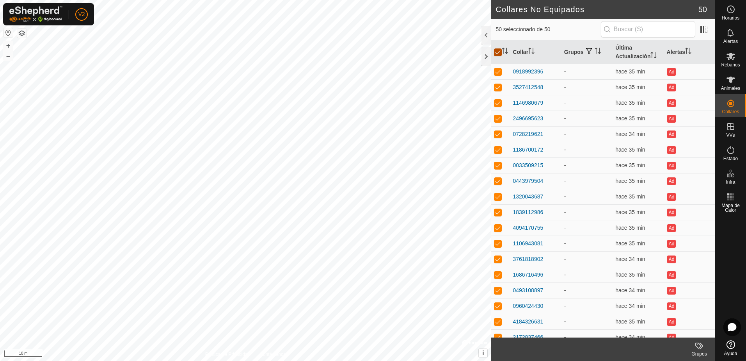
checkbox input "false"
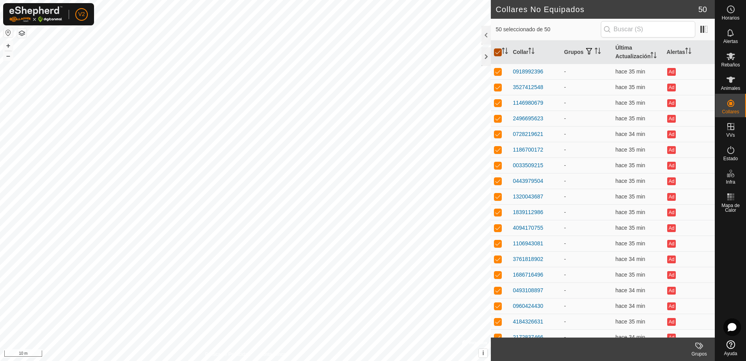
checkbox input "false"
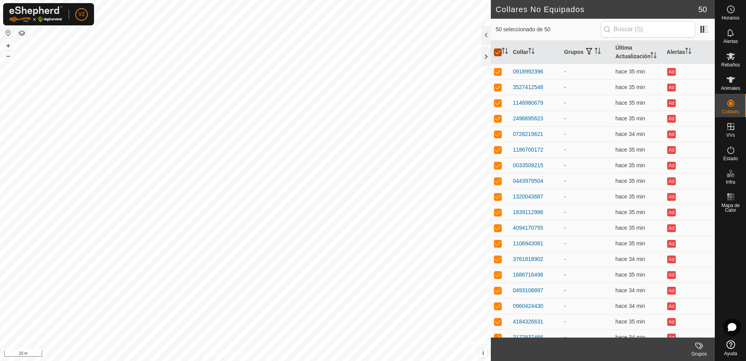
checkbox input "false"
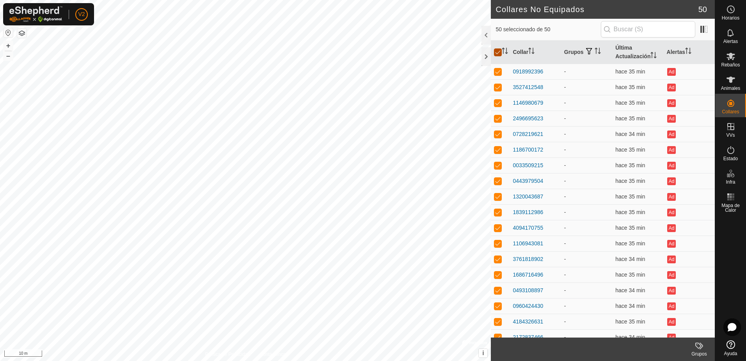
checkbox input "false"
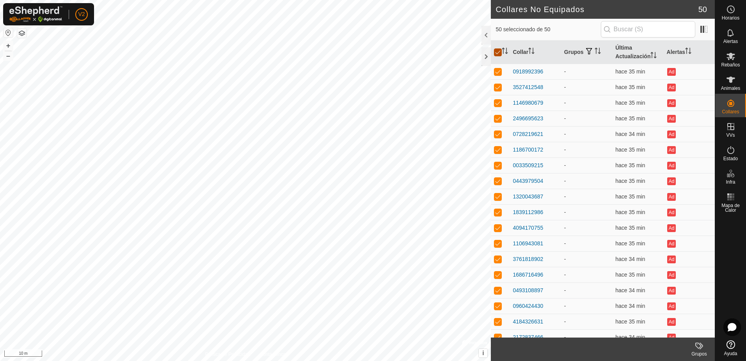
checkbox input "false"
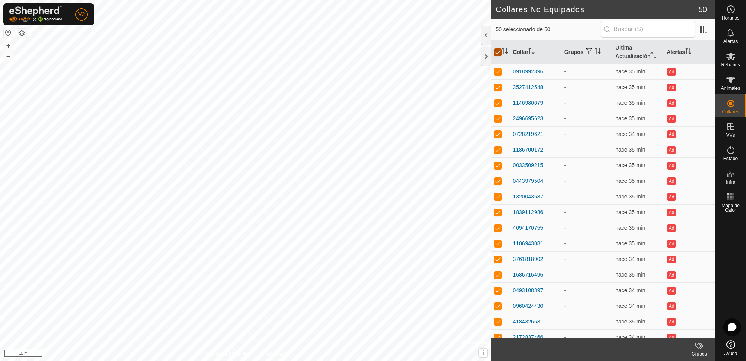
checkbox input "false"
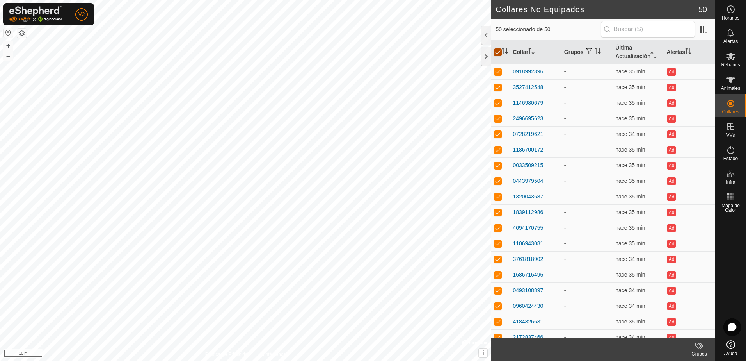
checkbox input "false"
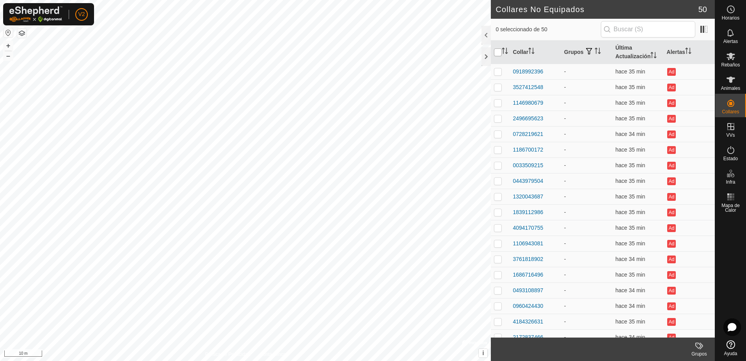
click at [500, 52] on input "checkbox" at bounding box center [498, 52] width 8 height 8
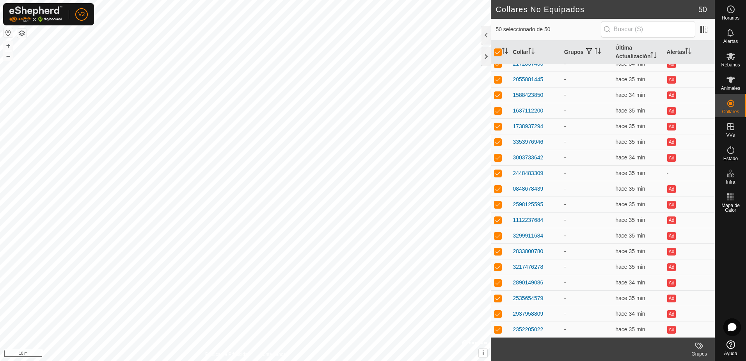
scroll to position [507, 0]
click at [499, 329] on p-checkbox at bounding box center [498, 329] width 8 height 6
drag, startPoint x: 500, startPoint y: 315, endPoint x: 500, endPoint y: 310, distance: 4.3
click at [500, 313] on p-checkbox at bounding box center [498, 313] width 8 height 6
click at [497, 298] on p-checkbox at bounding box center [498, 298] width 8 height 6
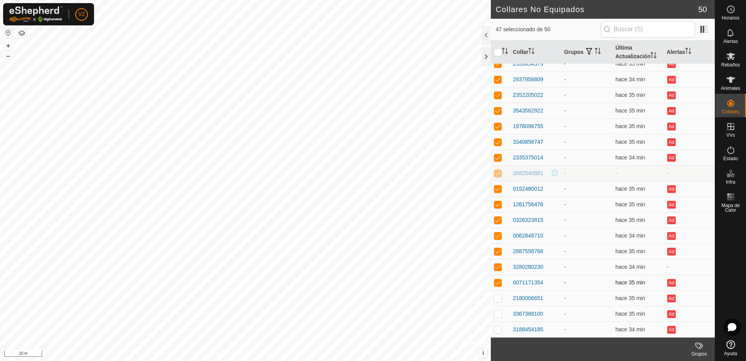
click at [500, 283] on p-checkbox at bounding box center [498, 282] width 8 height 6
click at [497, 266] on p-checkbox at bounding box center [498, 266] width 8 height 6
click at [498, 253] on p-checkbox at bounding box center [498, 251] width 8 height 6
click at [500, 234] on p-checkbox at bounding box center [498, 235] width 8 height 6
drag, startPoint x: 500, startPoint y: 222, endPoint x: 500, endPoint y: 205, distance: 16.8
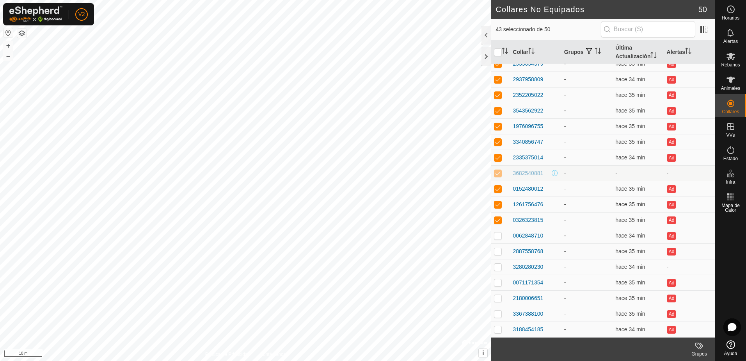
click at [500, 222] on p-checkbox at bounding box center [498, 220] width 8 height 6
click at [499, 203] on p-checkbox at bounding box center [498, 204] width 8 height 6
click at [497, 191] on p-checkbox at bounding box center [498, 188] width 8 height 6
click at [500, 174] on p-checkbox at bounding box center [498, 173] width 8 height 6
click at [498, 158] on p-checkbox at bounding box center [498, 157] width 8 height 6
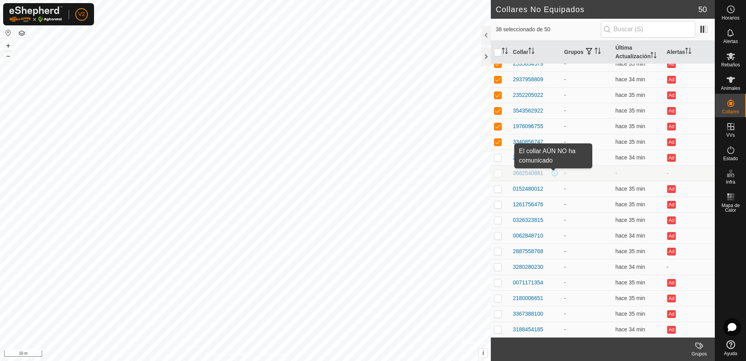
click at [552, 176] on span at bounding box center [555, 173] width 6 height 6
click at [499, 141] on p-checkbox at bounding box center [498, 142] width 8 height 6
click at [499, 128] on p-checkbox at bounding box center [498, 126] width 8 height 6
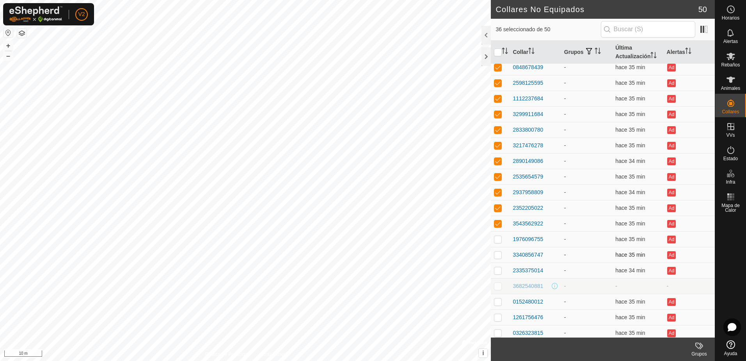
scroll to position [390, 0]
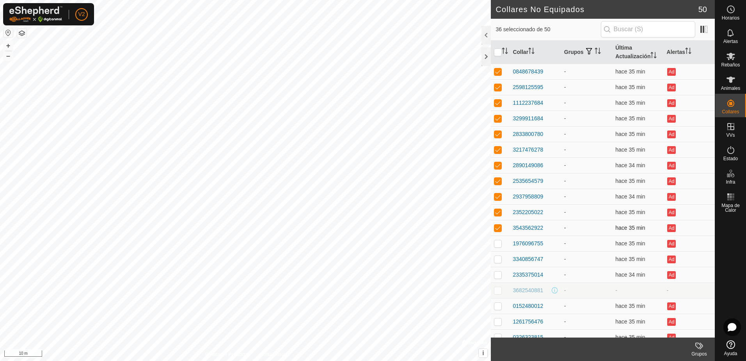
click at [501, 229] on p-checkbox at bounding box center [498, 227] width 8 height 6
click at [501, 214] on p-checkbox at bounding box center [498, 212] width 8 height 6
click at [500, 198] on p-checkbox at bounding box center [498, 196] width 8 height 6
click at [500, 182] on p-checkbox at bounding box center [498, 181] width 8 height 6
click at [500, 166] on p-checkbox at bounding box center [498, 165] width 8 height 6
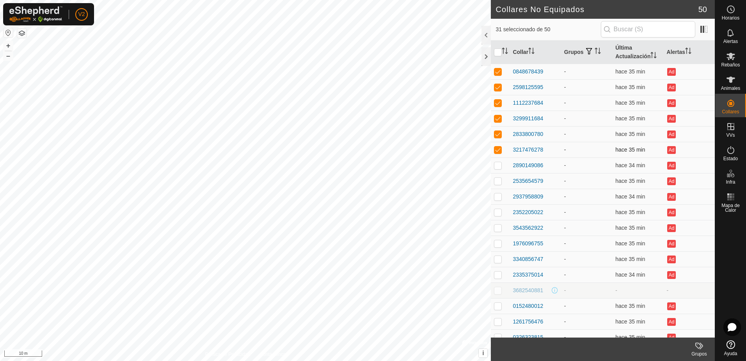
click at [500, 150] on p-checkbox at bounding box center [498, 149] width 8 height 6
click at [498, 137] on p-checkbox at bounding box center [498, 134] width 8 height 6
click at [497, 118] on p-checkbox at bounding box center [498, 118] width 8 height 6
click at [497, 98] on td at bounding box center [500, 103] width 19 height 16
click at [499, 87] on p-checkbox at bounding box center [498, 87] width 8 height 6
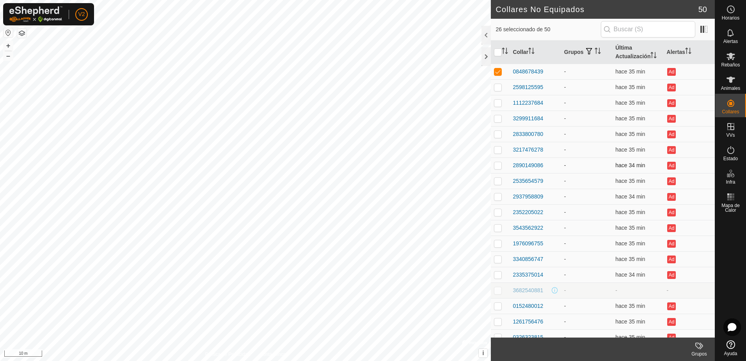
scroll to position [351, 0]
click at [499, 112] on p-checkbox at bounding box center [498, 110] width 8 height 6
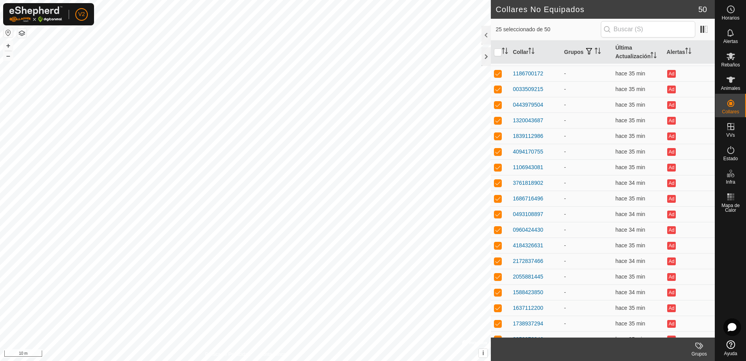
scroll to position [78, 0]
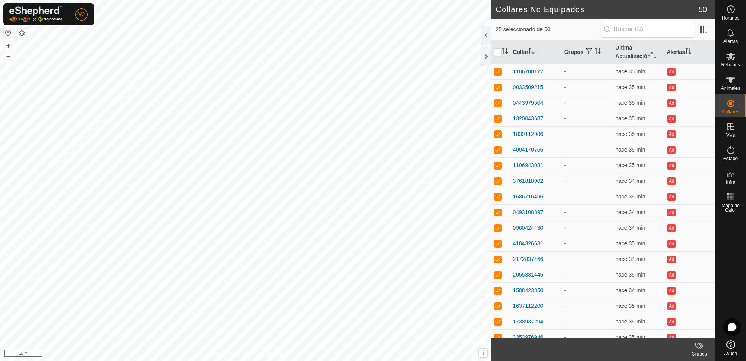
click at [701, 346] on icon at bounding box center [699, 345] width 6 height 6
click at [693, 330] on link "Gestionar Grupos" at bounding box center [675, 328] width 77 height 16
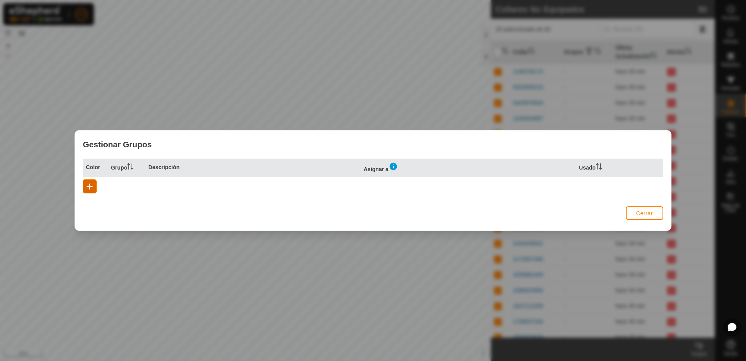
click at [90, 185] on span "button" at bounding box center [90, 186] width 6 height 6
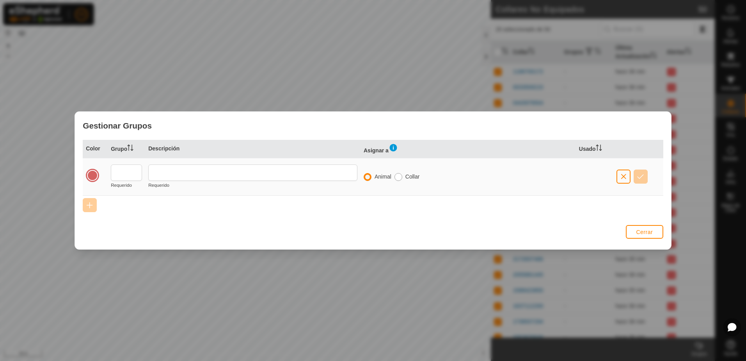
click at [399, 178] on input "radio" at bounding box center [399, 177] width 8 height 8
click at [135, 169] on input "text" at bounding box center [126, 172] width 31 height 16
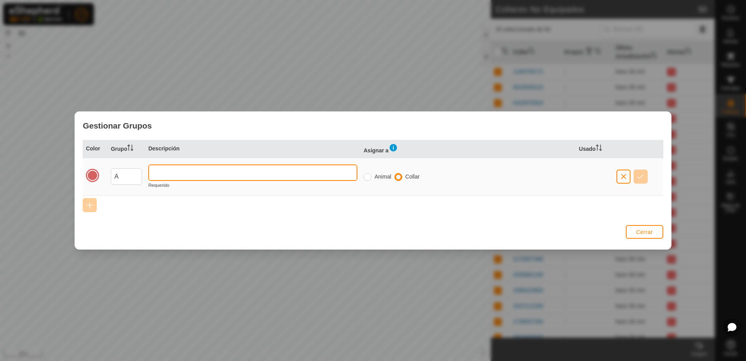
click at [224, 173] on input "text" at bounding box center [252, 172] width 209 height 16
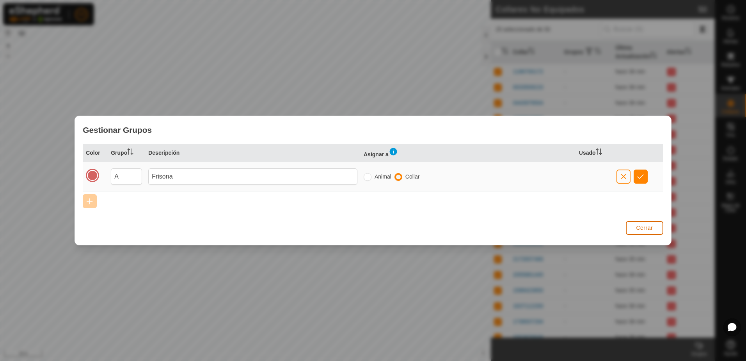
click at [657, 229] on button "Cerrar" at bounding box center [644, 228] width 37 height 14
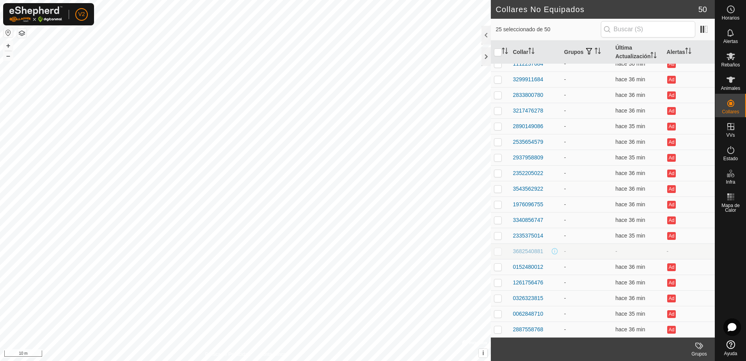
scroll to position [117, 0]
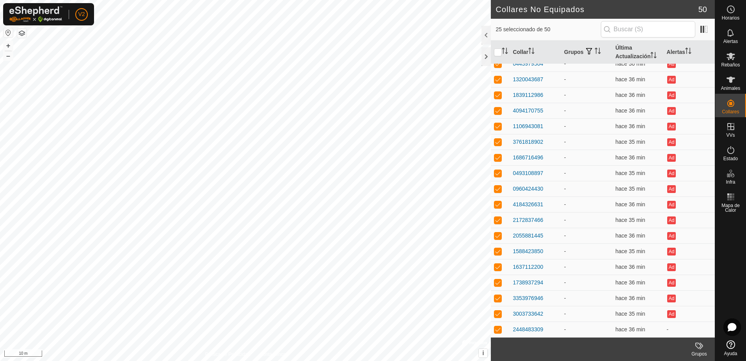
click at [699, 352] on div "Grupos" at bounding box center [699, 353] width 31 height 7
click at [685, 330] on link "Gestionar Grupos" at bounding box center [675, 328] width 77 height 16
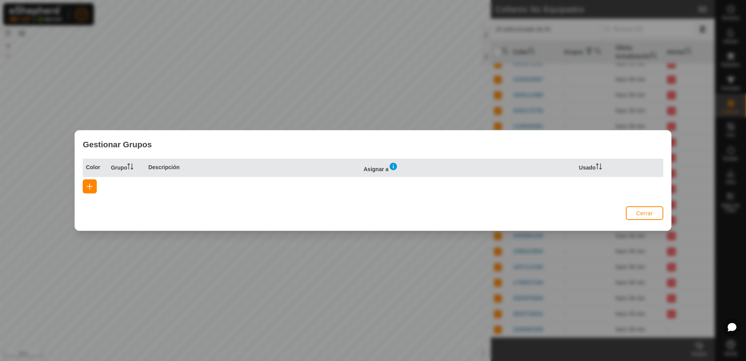
click at [386, 171] on th "Asignar a" at bounding box center [468, 167] width 215 height 18
click at [644, 213] on span "Cerrar" at bounding box center [644, 213] width 17 height 6
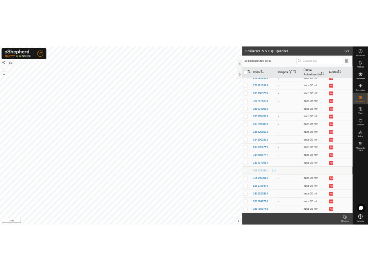
scroll to position [195, 0]
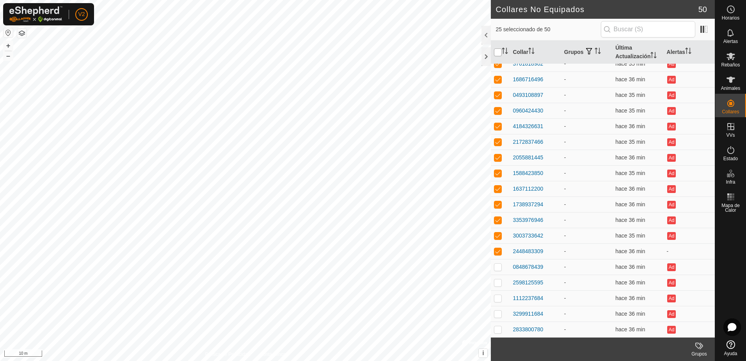
click at [498, 51] on input "checkbox" at bounding box center [498, 52] width 8 height 8
click at [496, 55] on input "checkbox" at bounding box center [498, 52] width 8 height 8
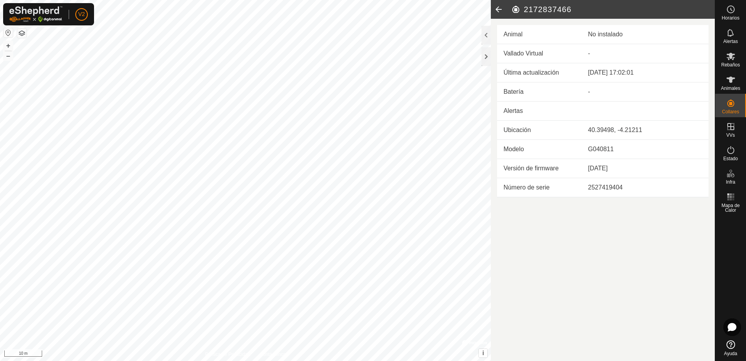
click at [610, 37] on div "No instalado" at bounding box center [645, 34] width 114 height 9
click at [498, 11] on icon at bounding box center [499, 9] width 16 height 19
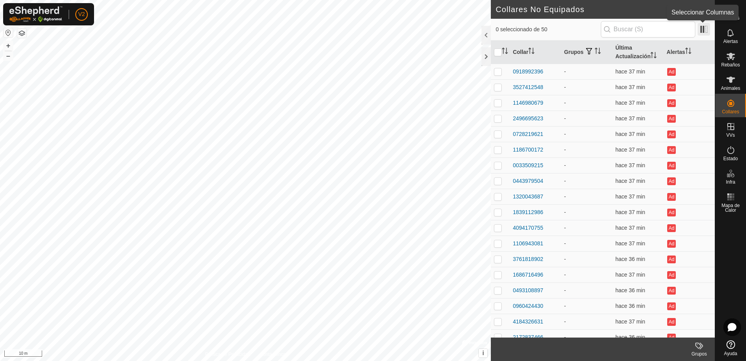
click at [706, 27] on span at bounding box center [704, 29] width 12 height 12
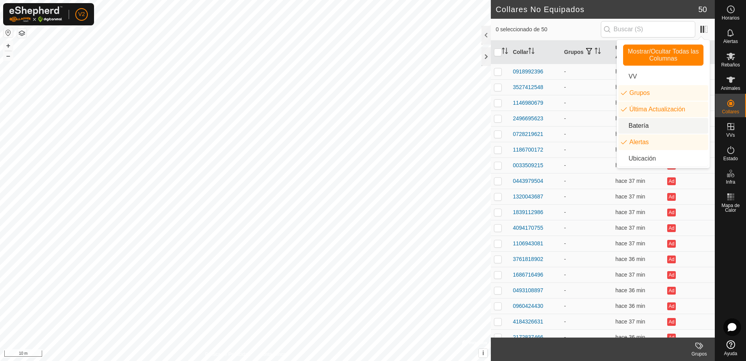
click at [657, 131] on li "Batería" at bounding box center [664, 126] width 90 height 16
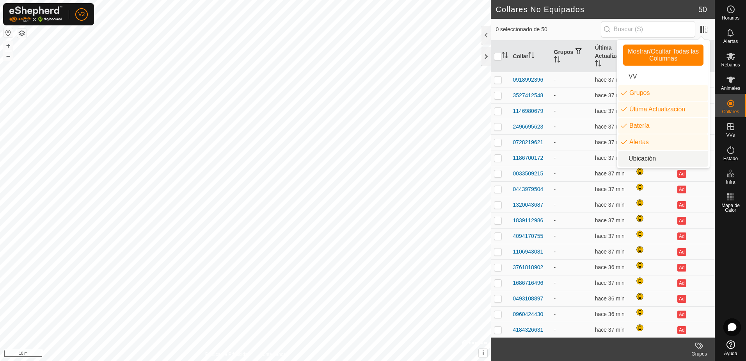
click at [655, 162] on li "Ubicación" at bounding box center [664, 159] width 90 height 16
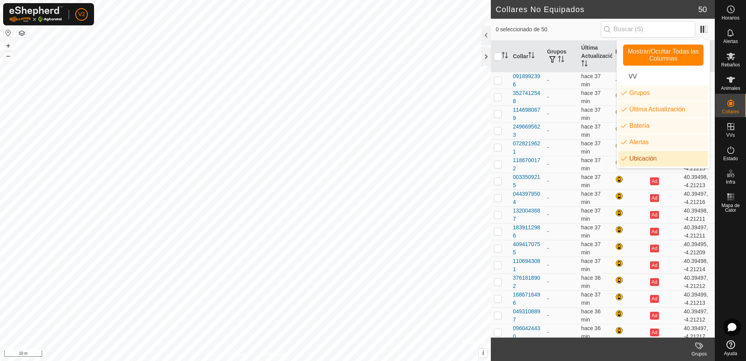
click at [655, 162] on li "Ubicación" at bounding box center [664, 159] width 90 height 16
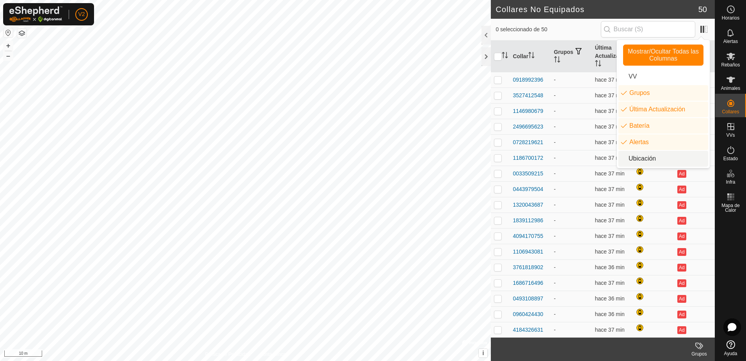
click at [655, 162] on li "Ubicación" at bounding box center [664, 159] width 90 height 16
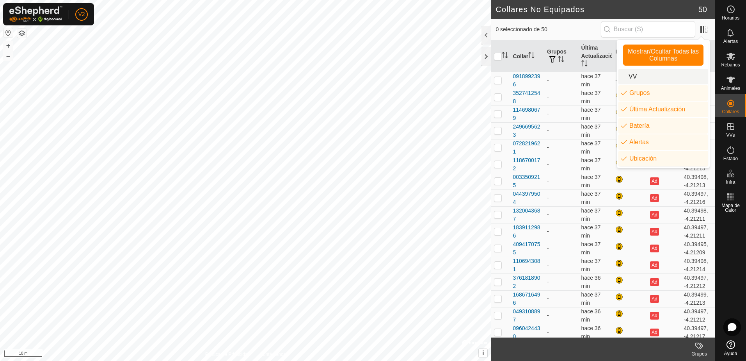
click at [662, 79] on li "VV" at bounding box center [664, 77] width 90 height 16
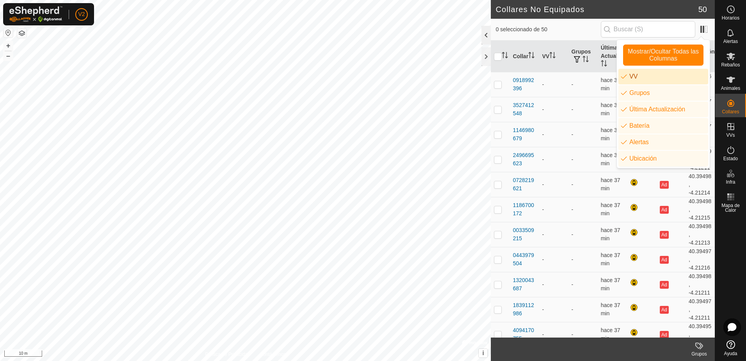
click at [486, 38] on div at bounding box center [486, 35] width 9 height 19
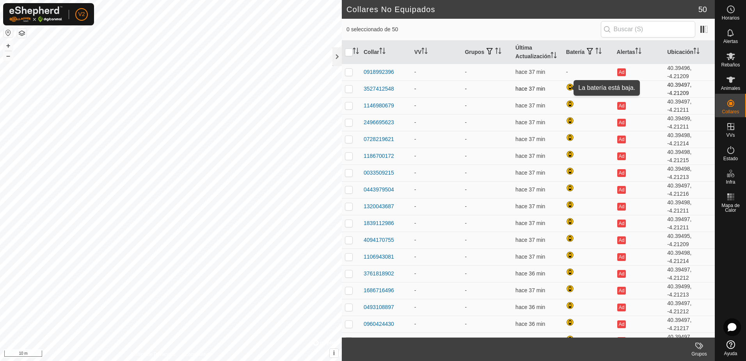
click at [568, 87] on div at bounding box center [570, 87] width 9 height 9
click at [370, 87] on div "3527412548" at bounding box center [379, 89] width 30 height 8
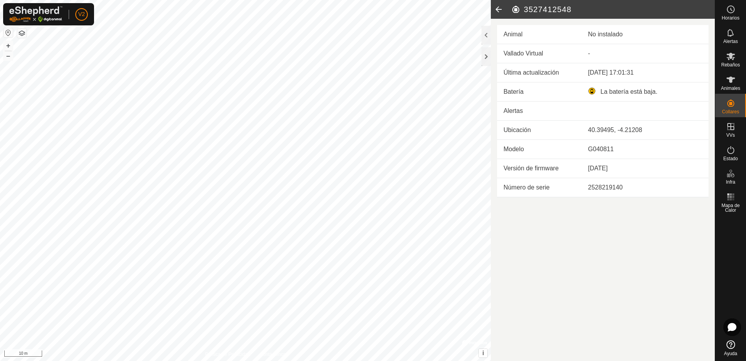
click at [592, 95] on div "La batería está baja." at bounding box center [645, 91] width 114 height 9
click at [504, 10] on icon at bounding box center [499, 9] width 16 height 19
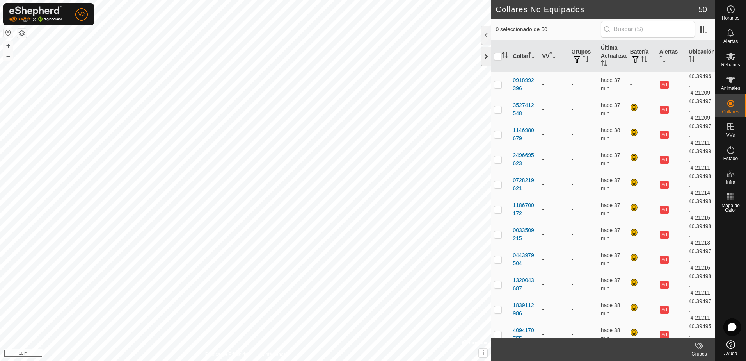
click at [489, 62] on div at bounding box center [486, 56] width 9 height 19
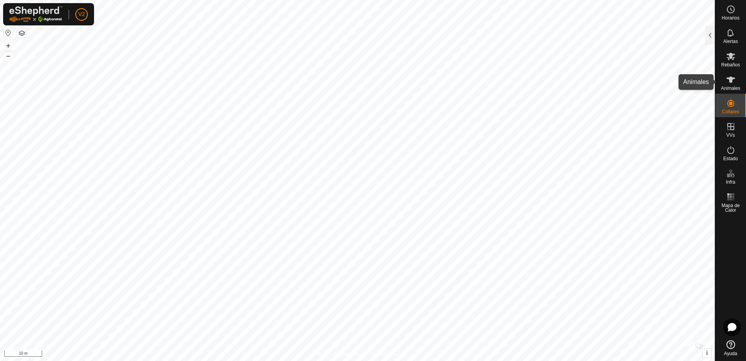
click at [729, 82] on icon at bounding box center [730, 79] width 9 height 9
click at [737, 57] on es-mob-svg-icon at bounding box center [731, 56] width 14 height 12
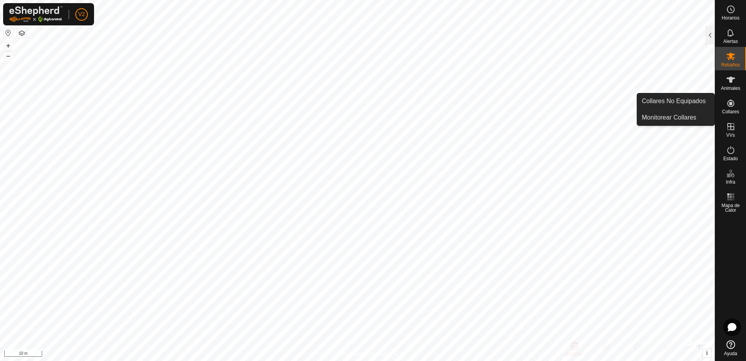
click at [733, 101] on icon at bounding box center [730, 102] width 9 height 9
click at [731, 110] on span "Collares" at bounding box center [730, 111] width 17 height 5
click at [689, 115] on link "Monitorear Collares" at bounding box center [675, 118] width 77 height 16
click at [695, 102] on link "Collares No Equipados" at bounding box center [675, 101] width 77 height 16
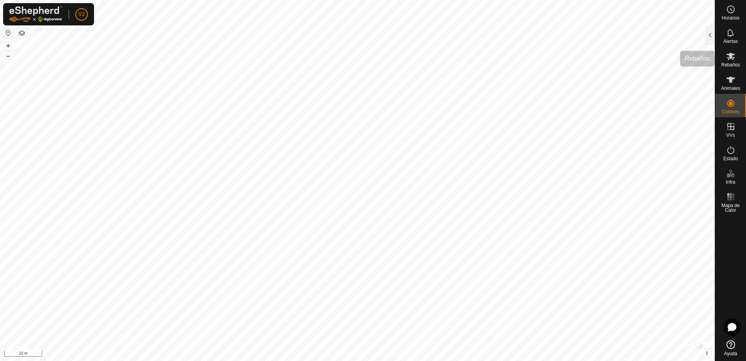
click at [736, 61] on es-mob-svg-icon at bounding box center [731, 56] width 14 height 12
click at [736, 64] on span "Rebaños" at bounding box center [730, 64] width 19 height 5
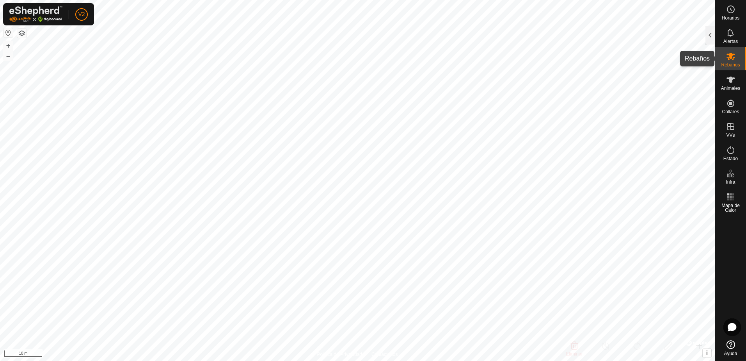
click at [732, 54] on icon at bounding box center [731, 56] width 9 height 7
click at [730, 83] on icon at bounding box center [730, 79] width 9 height 9
click at [735, 56] on icon at bounding box center [730, 56] width 9 height 9
click at [730, 79] on icon at bounding box center [731, 80] width 9 height 6
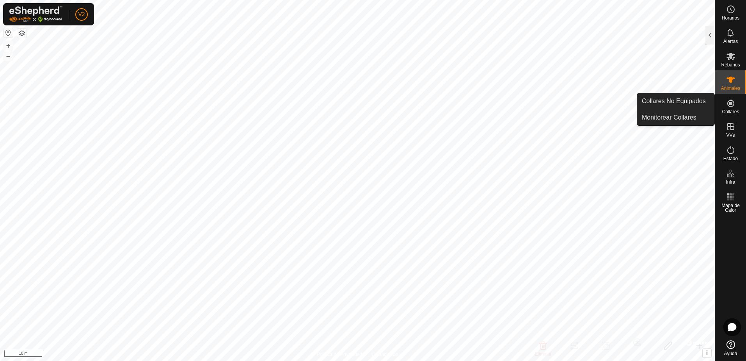
click at [730, 103] on icon at bounding box center [731, 103] width 7 height 7
click at [687, 103] on link "Collares No Equipados" at bounding box center [675, 101] width 77 height 16
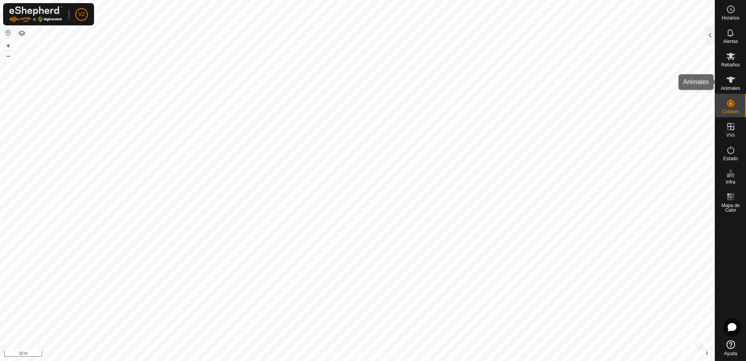
click at [738, 80] on div "Animales" at bounding box center [730, 81] width 31 height 23
click at [727, 76] on icon at bounding box center [730, 79] width 9 height 9
click at [23, 32] on button "button" at bounding box center [21, 32] width 9 height 9
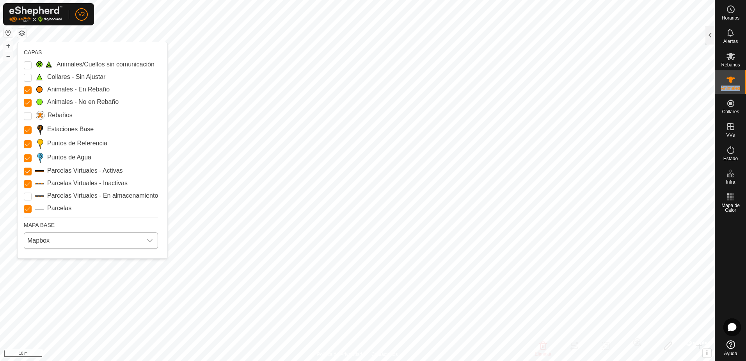
click at [148, 244] on div "dropdown trigger" at bounding box center [150, 241] width 16 height 16
click at [132, 258] on li "Azure" at bounding box center [91, 258] width 133 height 16
click at [152, 238] on icon "dropdown trigger" at bounding box center [150, 240] width 6 height 6
click at [126, 288] on li "Mapbox" at bounding box center [91, 291] width 133 height 16
click at [148, 242] on icon "dropdown trigger" at bounding box center [150, 240] width 6 height 6
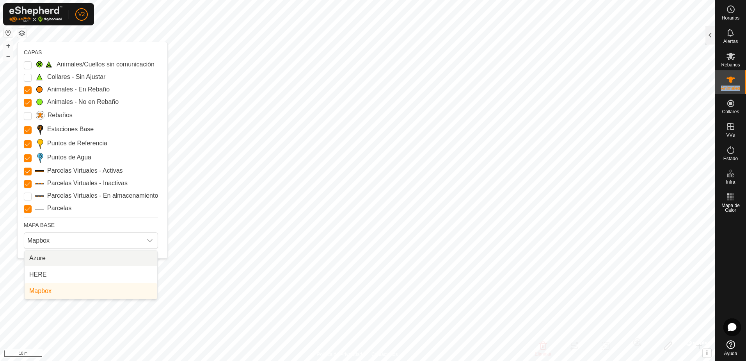
click at [131, 266] on ul "Azure HERE Mapbox" at bounding box center [91, 274] width 133 height 48
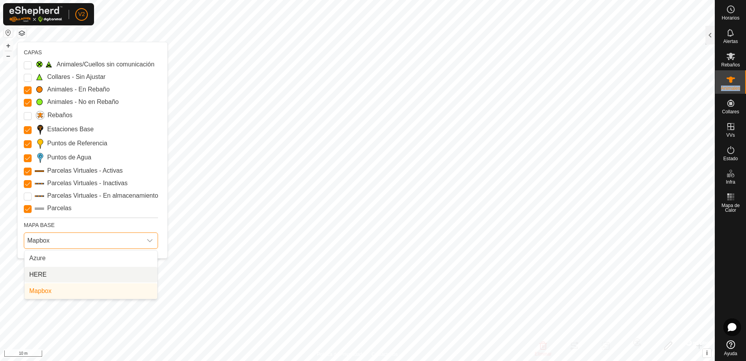
click at [122, 274] on li "HERE" at bounding box center [91, 275] width 133 height 16
click at [147, 239] on icon "dropdown trigger" at bounding box center [150, 240] width 6 height 6
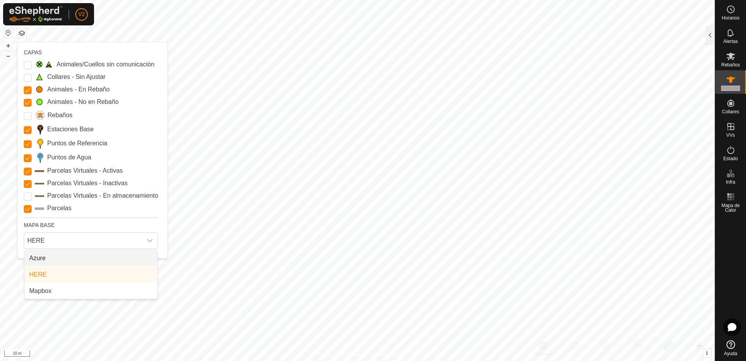
click at [122, 256] on li "Azure" at bounding box center [91, 258] width 133 height 16
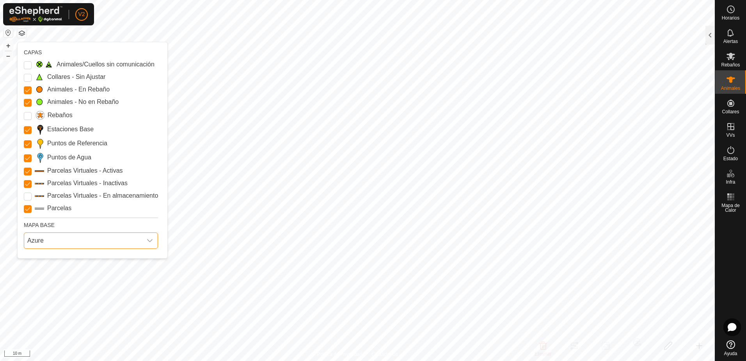
click at [23, 194] on div "CAPAS Animales/Cuellos sin comunicación Collares - Sin Ajustar Animales - En Re…" at bounding box center [93, 150] width 150 height 216
click at [27, 198] on Storage "Parcelas Virtuales - En almacenamiento" at bounding box center [28, 196] width 8 height 8
click at [28, 116] on input "Rebaños" at bounding box center [28, 116] width 8 height 8
click at [27, 78] on Unfitted "Collares - Sin Ajustar" at bounding box center [28, 78] width 8 height 8
click at [27, 66] on Issue "Animales/Cuellos sin comunicación" at bounding box center [28, 65] width 8 height 8
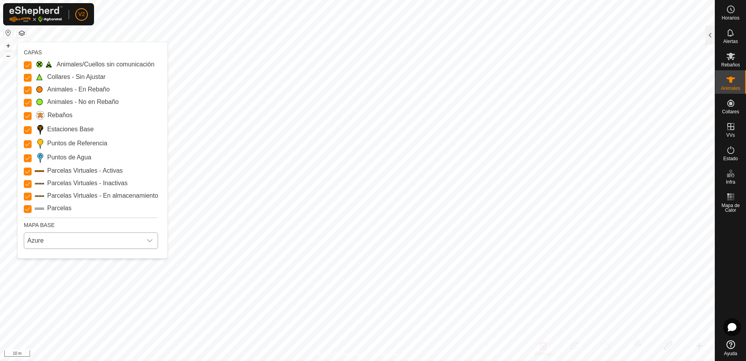
click at [146, 237] on div "dropdown trigger" at bounding box center [150, 241] width 16 height 16
click at [126, 275] on li "HERE" at bounding box center [91, 275] width 133 height 16
click at [147, 241] on icon "dropdown trigger" at bounding box center [150, 240] width 6 height 6
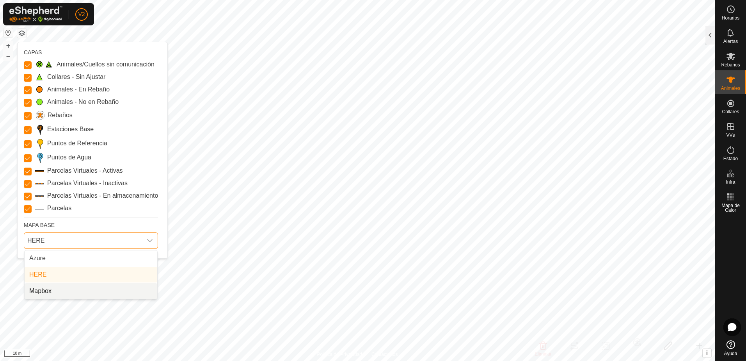
click at [122, 289] on li "Mapbox" at bounding box center [91, 291] width 133 height 16
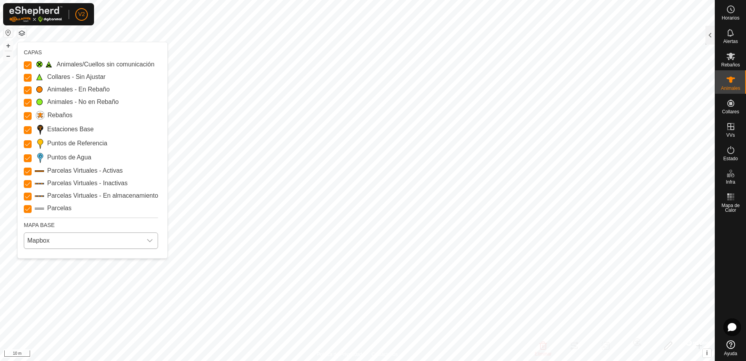
click at [153, 236] on div "dropdown trigger" at bounding box center [150, 241] width 16 height 16
click at [124, 275] on li "HERE" at bounding box center [91, 275] width 133 height 16
click at [151, 243] on icon "dropdown trigger" at bounding box center [150, 240] width 6 height 6
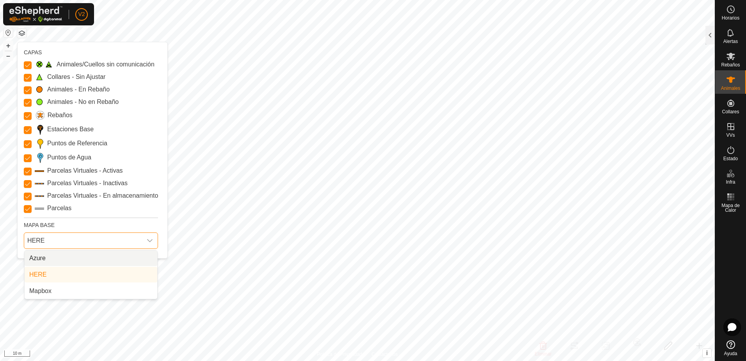
click at [121, 255] on li "Azure" at bounding box center [91, 258] width 133 height 16
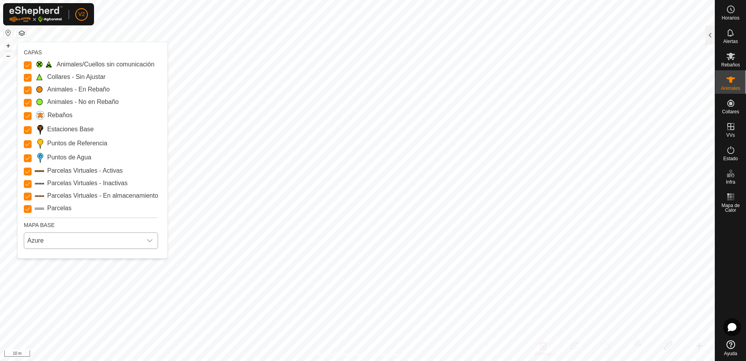
click at [152, 239] on icon "dropdown trigger" at bounding box center [150, 240] width 6 height 6
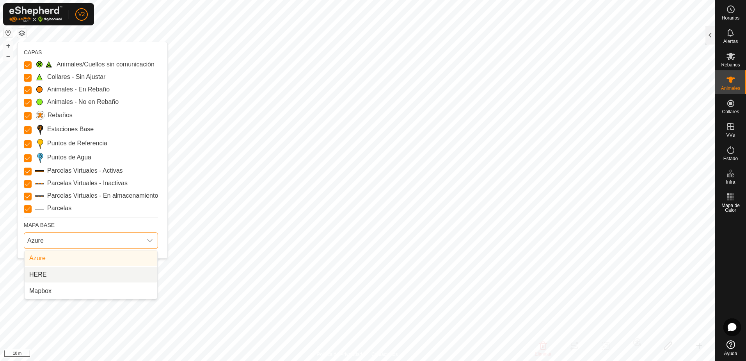
click at [136, 273] on li "HERE" at bounding box center [91, 275] width 133 height 16
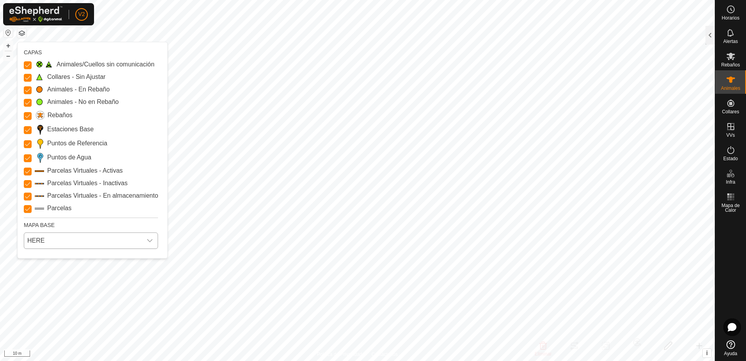
click at [151, 237] on div "dropdown trigger" at bounding box center [150, 241] width 16 height 16
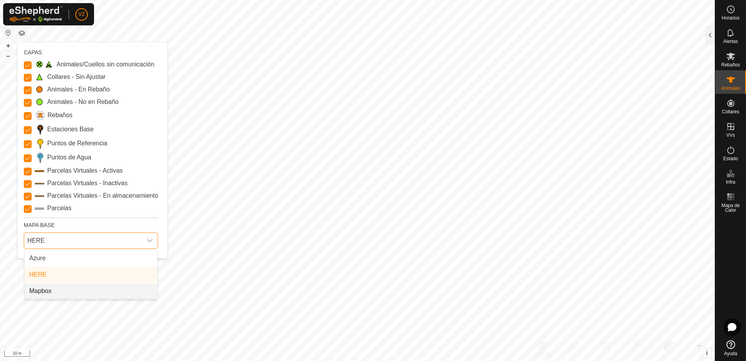
click at [116, 286] on li "Mapbox" at bounding box center [91, 291] width 133 height 16
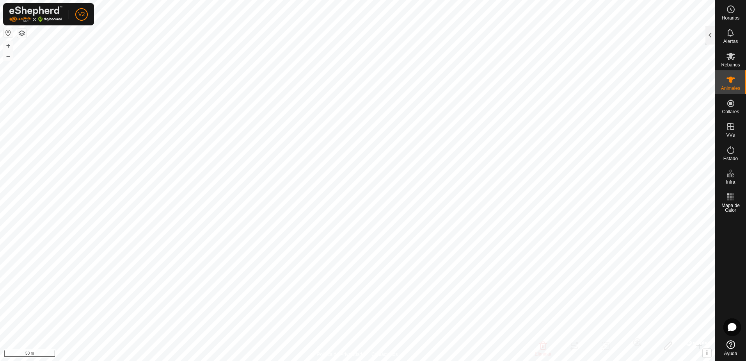
click at [23, 32] on button "button" at bounding box center [21, 32] width 9 height 9
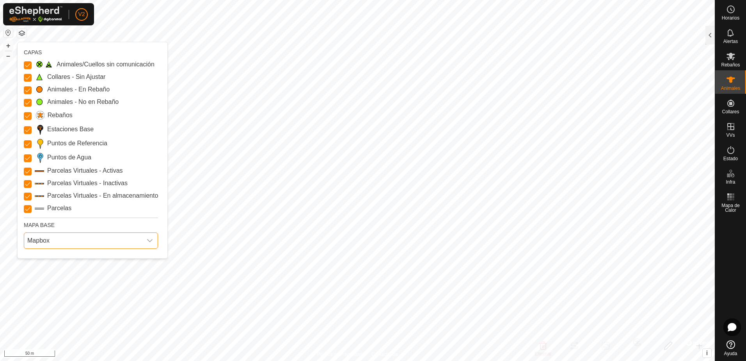
click at [85, 240] on span "Mapbox" at bounding box center [83, 241] width 118 height 16
click at [66, 276] on li "HERE" at bounding box center [91, 275] width 133 height 16
click at [103, 244] on span "HERE" at bounding box center [83, 241] width 118 height 16
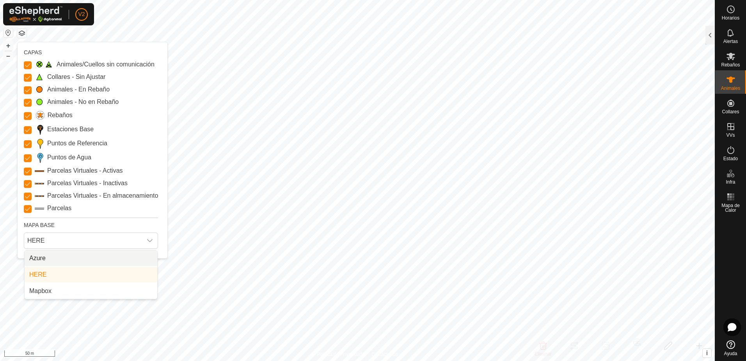
click at [87, 257] on li "Azure" at bounding box center [91, 258] width 133 height 16
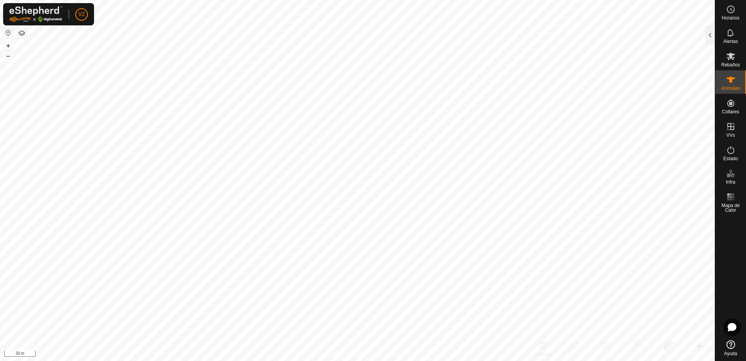
click at [21, 34] on button "button" at bounding box center [21, 32] width 9 height 9
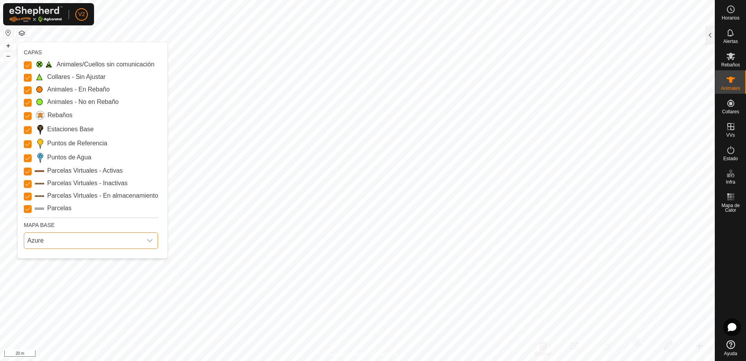
click at [98, 242] on span "Azure" at bounding box center [83, 241] width 118 height 16
click at [89, 277] on li "HERE" at bounding box center [91, 275] width 133 height 16
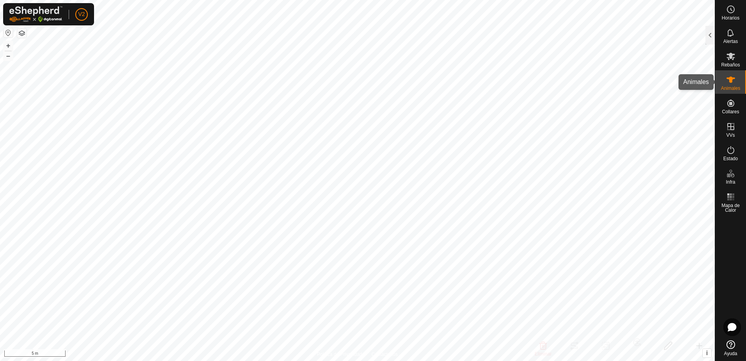
click at [723, 83] on div "Animales" at bounding box center [730, 81] width 31 height 23
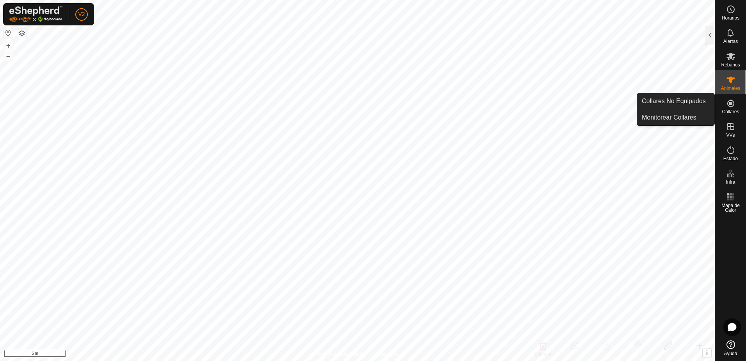
click at [726, 105] on icon at bounding box center [730, 102] width 9 height 9
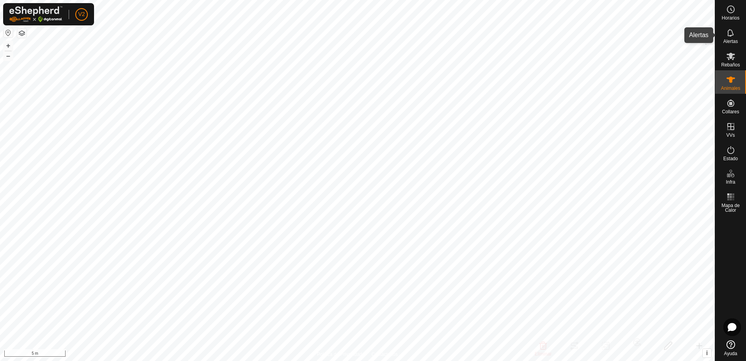
click at [726, 38] on es-notification-svg-icon at bounding box center [731, 33] width 14 height 12
drag, startPoint x: 726, startPoint y: 38, endPoint x: 708, endPoint y: 39, distance: 18.4
click at [708, 39] on div at bounding box center [710, 35] width 9 height 19
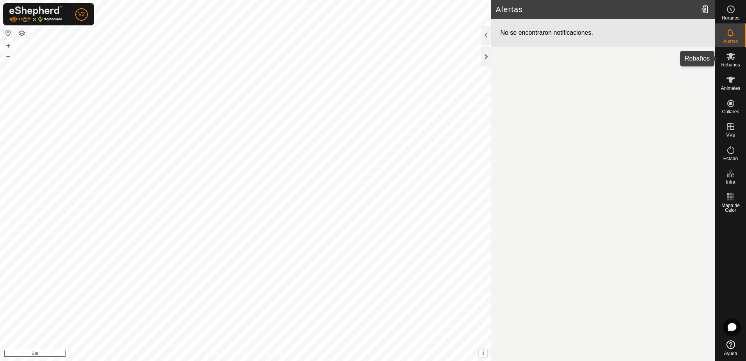
click at [732, 58] on icon at bounding box center [731, 56] width 9 height 7
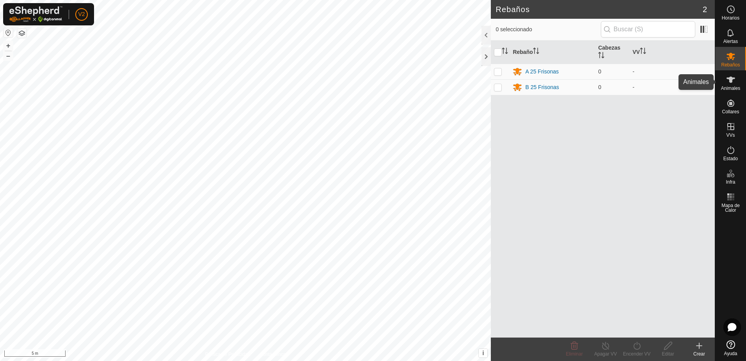
click at [735, 83] on icon at bounding box center [730, 79] width 9 height 9
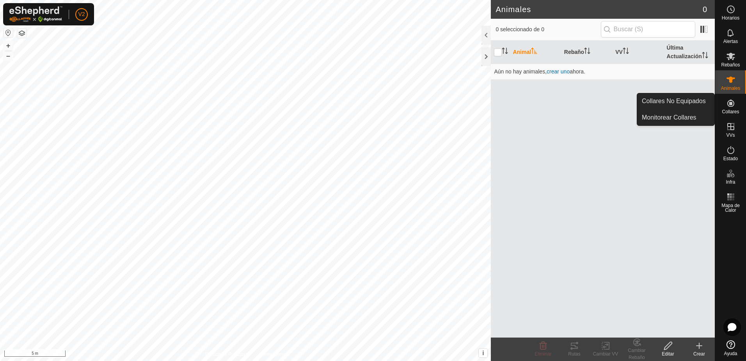
click at [730, 105] on icon at bounding box center [730, 102] width 9 height 9
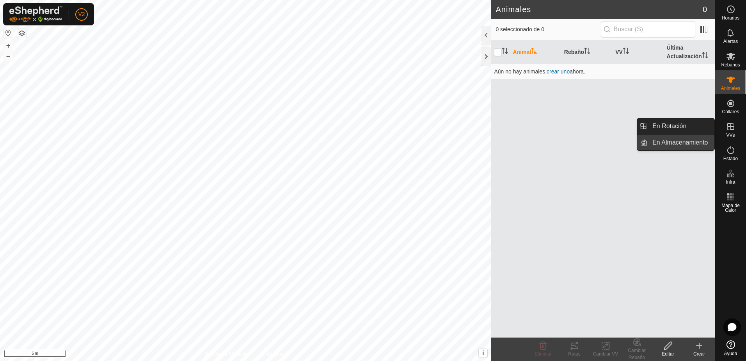
click at [675, 144] on link "En Almacenamiento" at bounding box center [681, 143] width 67 height 16
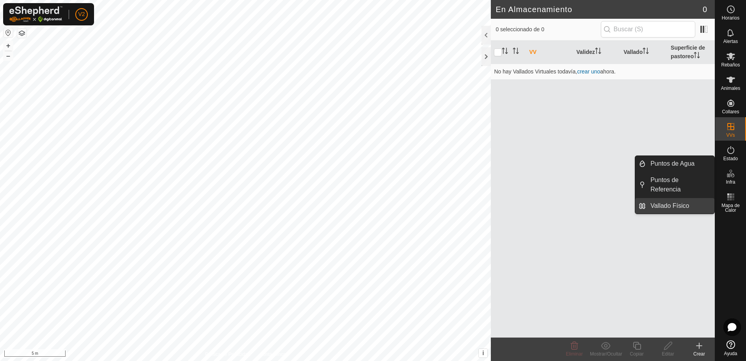
click at [679, 198] on link "Vallado Físico" at bounding box center [680, 206] width 69 height 16
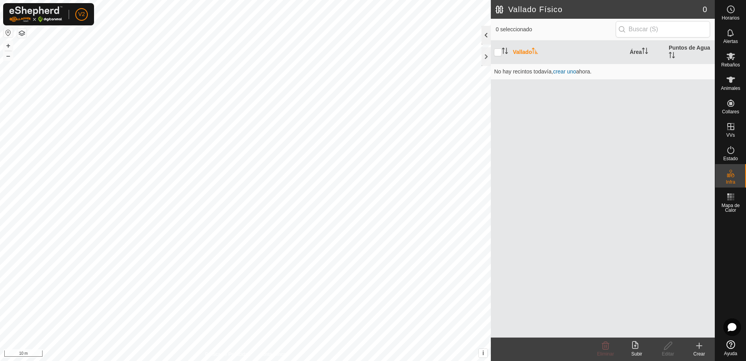
click at [485, 35] on div at bounding box center [486, 35] width 9 height 19
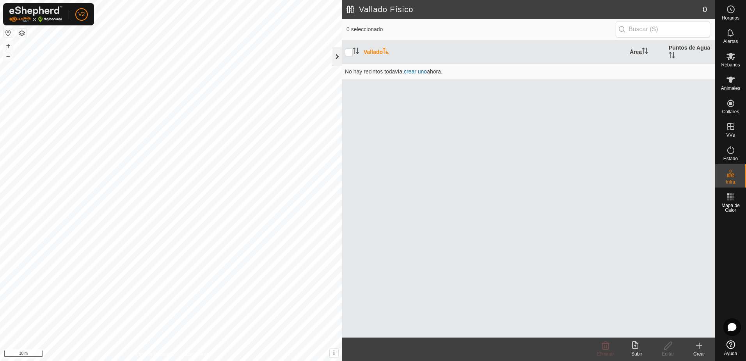
click at [338, 59] on div at bounding box center [337, 56] width 9 height 19
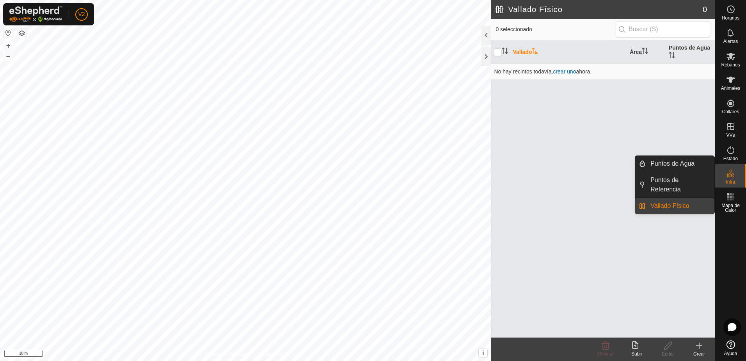
click at [689, 198] on link "Vallado Físico" at bounding box center [680, 206] width 69 height 16
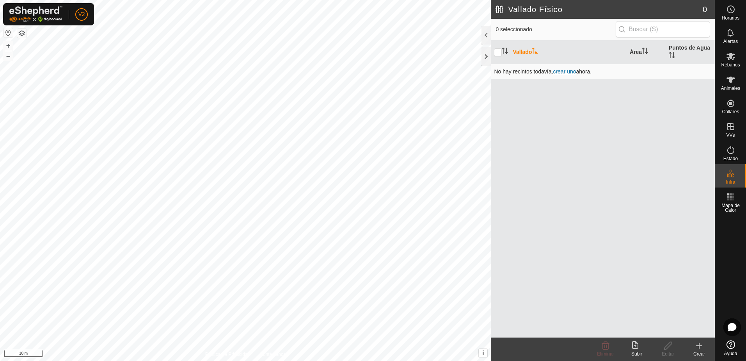
click at [564, 71] on span "crear uno" at bounding box center [564, 71] width 23 height 6
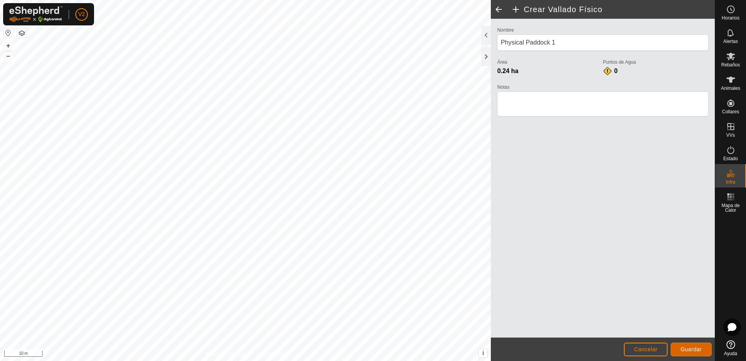
click at [691, 347] on span "Guardar" at bounding box center [691, 349] width 21 height 6
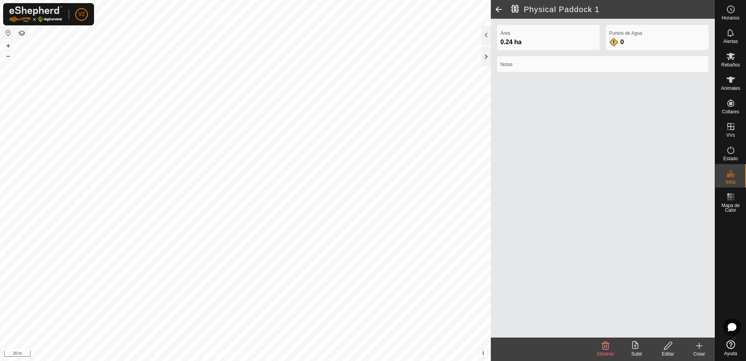
click at [696, 347] on icon at bounding box center [699, 345] width 9 height 9
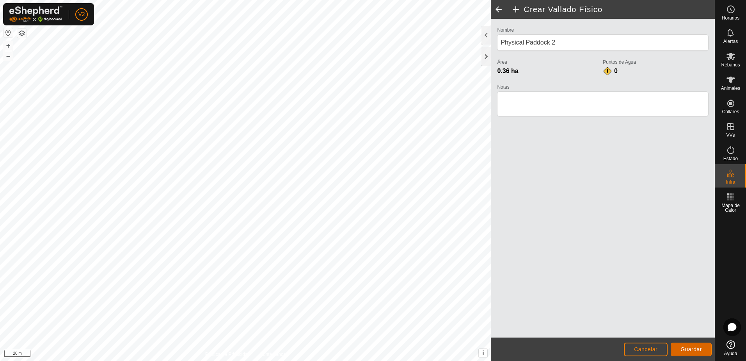
click at [687, 349] on span "Guardar" at bounding box center [691, 349] width 21 height 6
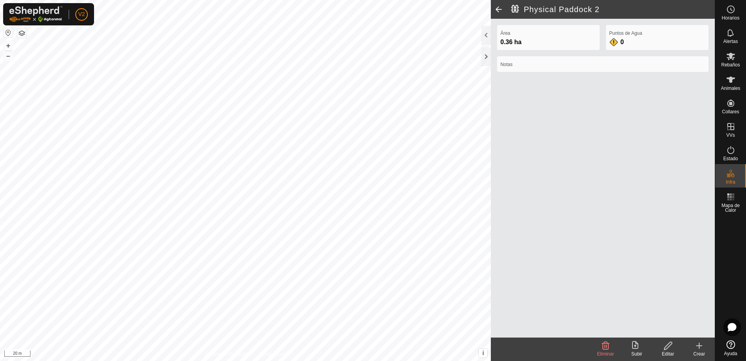
click at [497, 14] on span at bounding box center [499, 9] width 16 height 19
click at [500, 9] on span at bounding box center [499, 9] width 16 height 19
click at [498, 9] on span at bounding box center [499, 9] width 16 height 19
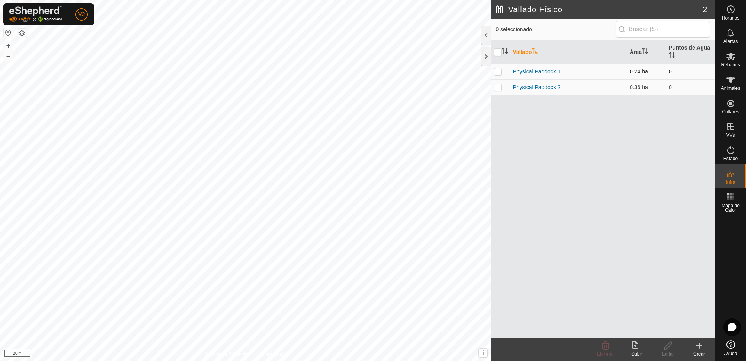
click at [546, 69] on link "Physical Paddock 1" at bounding box center [537, 71] width 48 height 6
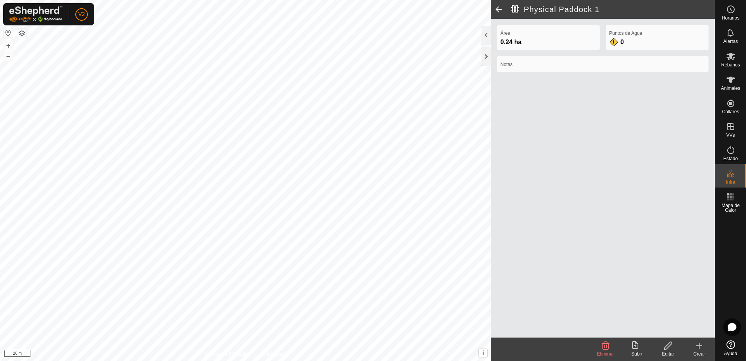
click at [667, 348] on icon at bounding box center [669, 345] width 10 height 9
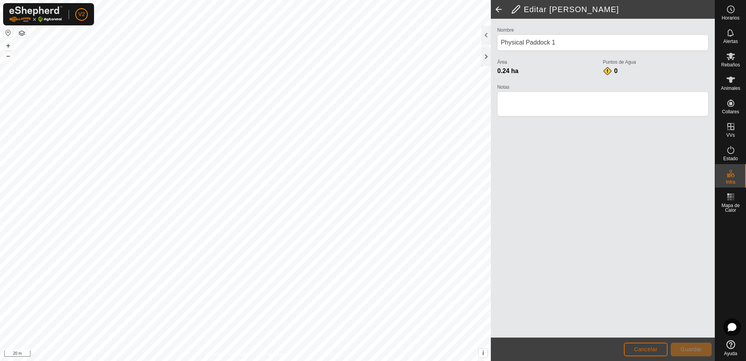
click at [653, 350] on span "Cancelar" at bounding box center [645, 349] width 23 height 6
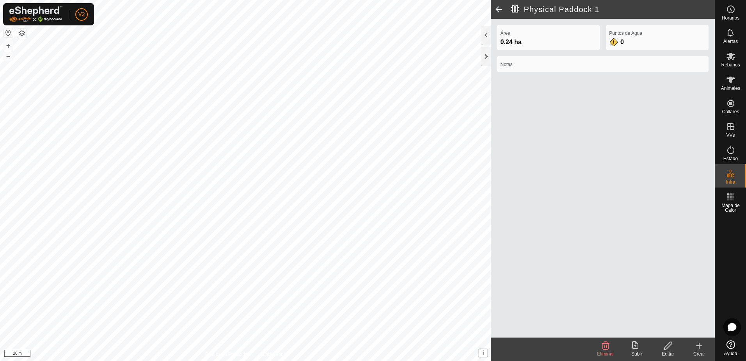
click at [498, 7] on span at bounding box center [499, 9] width 16 height 19
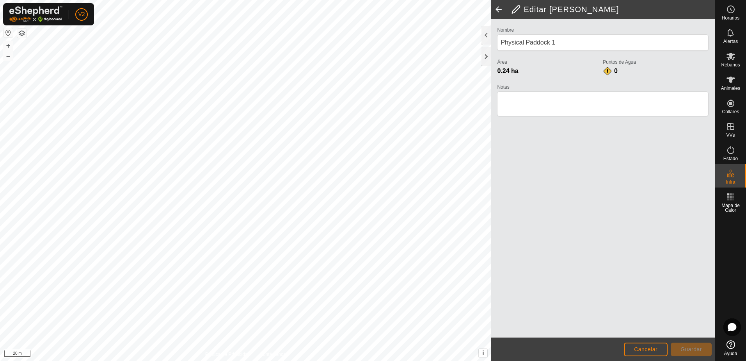
click at [498, 5] on span at bounding box center [499, 9] width 16 height 19
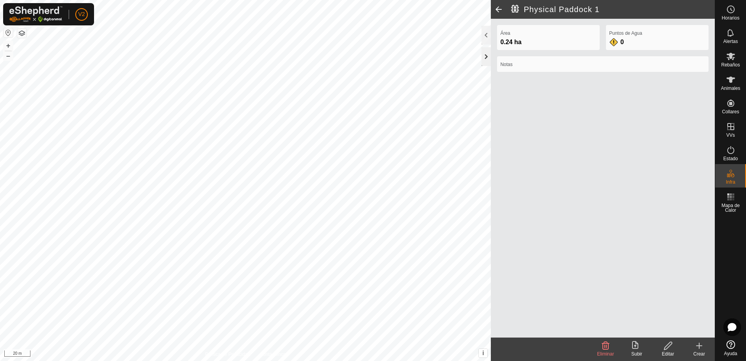
click at [486, 53] on div at bounding box center [486, 56] width 9 height 19
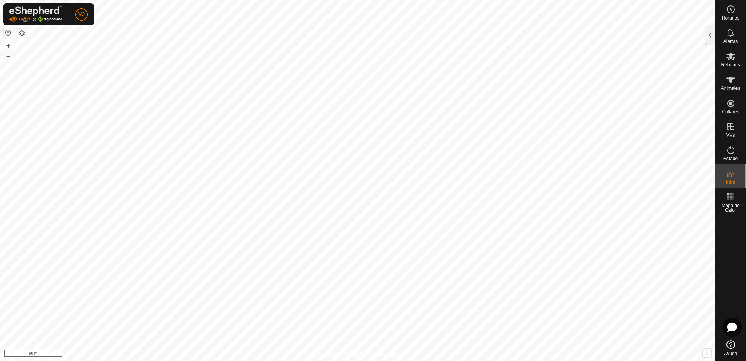
click at [736, 328] on icon at bounding box center [732, 327] width 9 height 8
click at [730, 347] on icon at bounding box center [731, 344] width 9 height 9
